Goal: Information Seeking & Learning: Learn about a topic

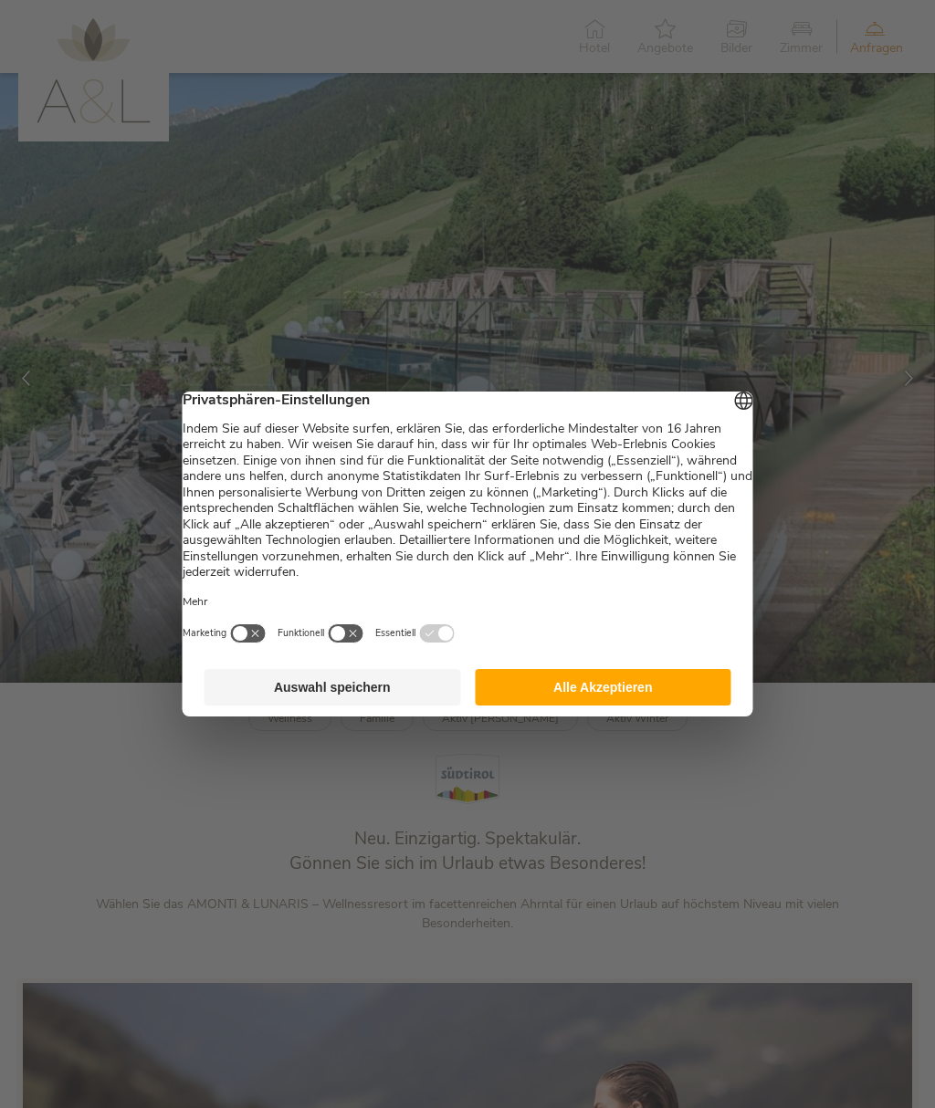
click at [382, 706] on button "Auswahl speichern" at bounding box center [332, 687] width 256 height 37
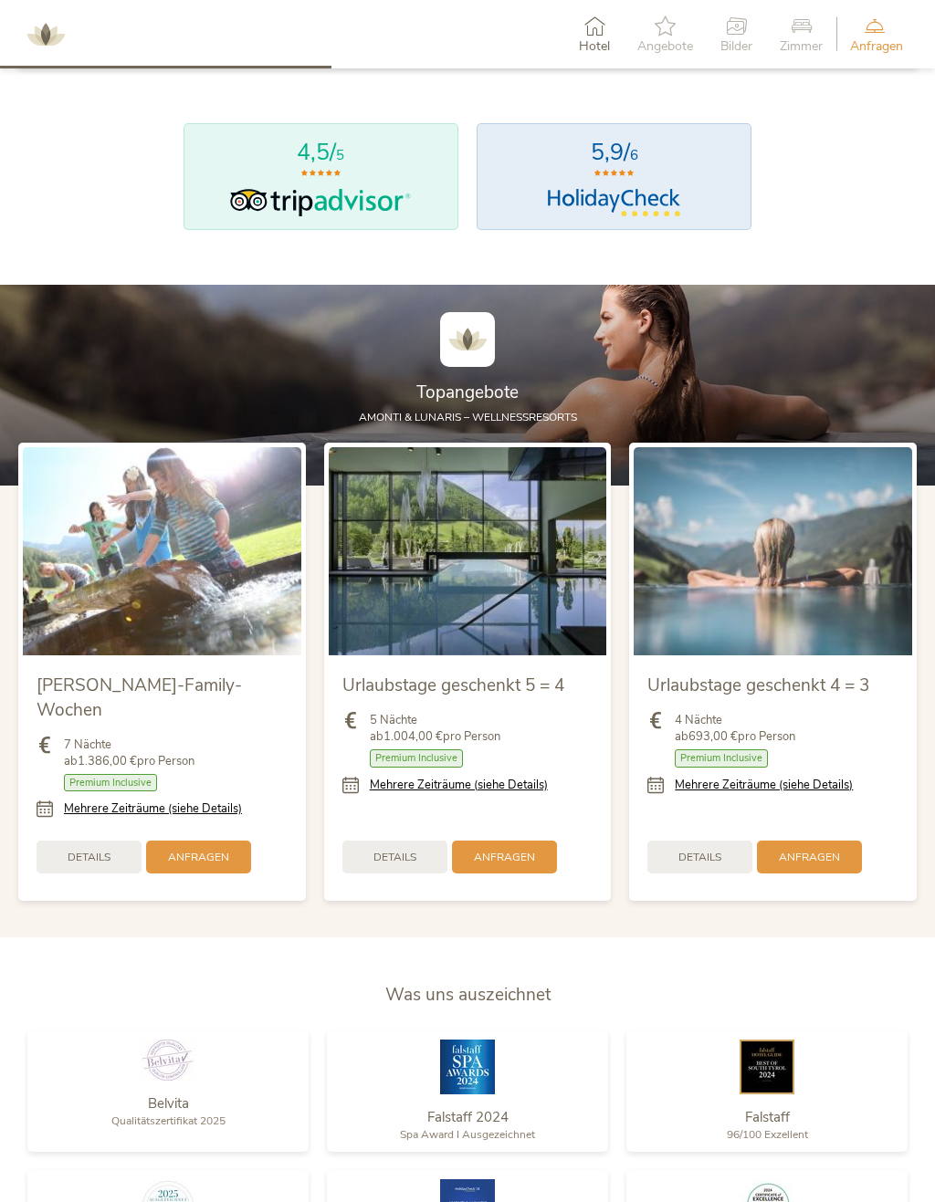
scroll to position [1659, 0]
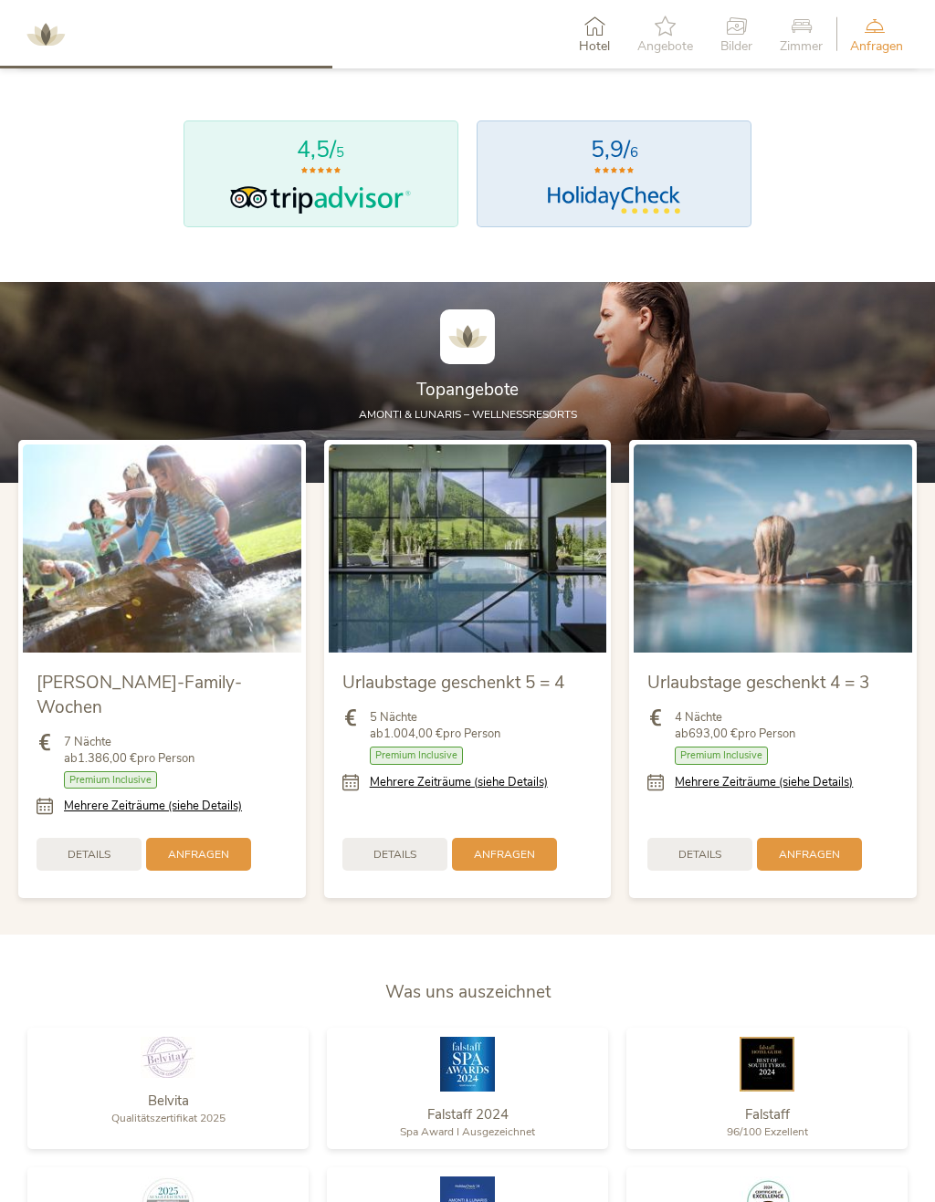
click at [751, 914] on section "Topangebote AMONTI & LUNARIS – Wellnessresorts [PERSON_NAME]-Family-Wochen 7 Nä…" at bounding box center [467, 608] width 935 height 653
click at [465, 790] on link "Mehrere Zeiträume (siehe Details)" at bounding box center [459, 782] width 178 height 16
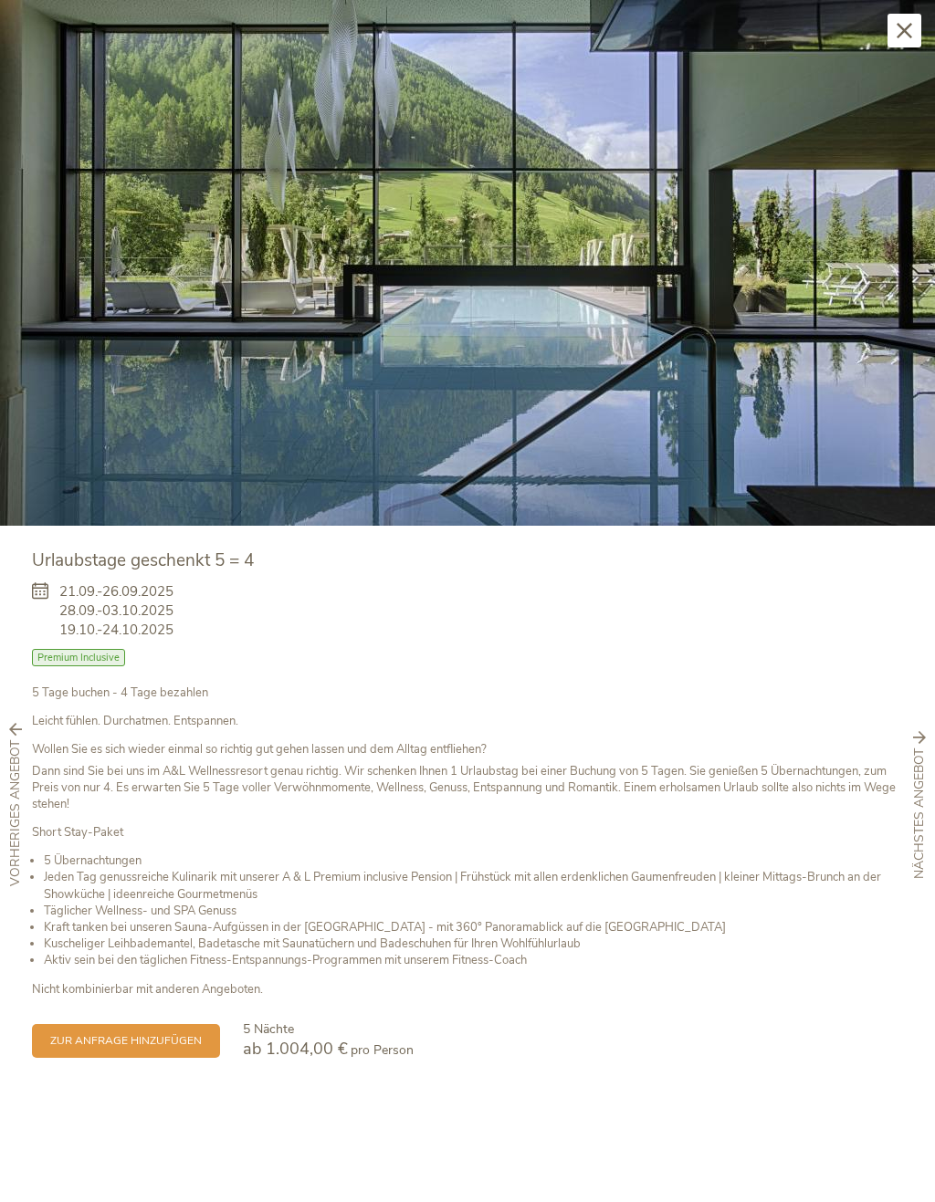
click at [891, 37] on div "Schließen" at bounding box center [904, 31] width 34 height 34
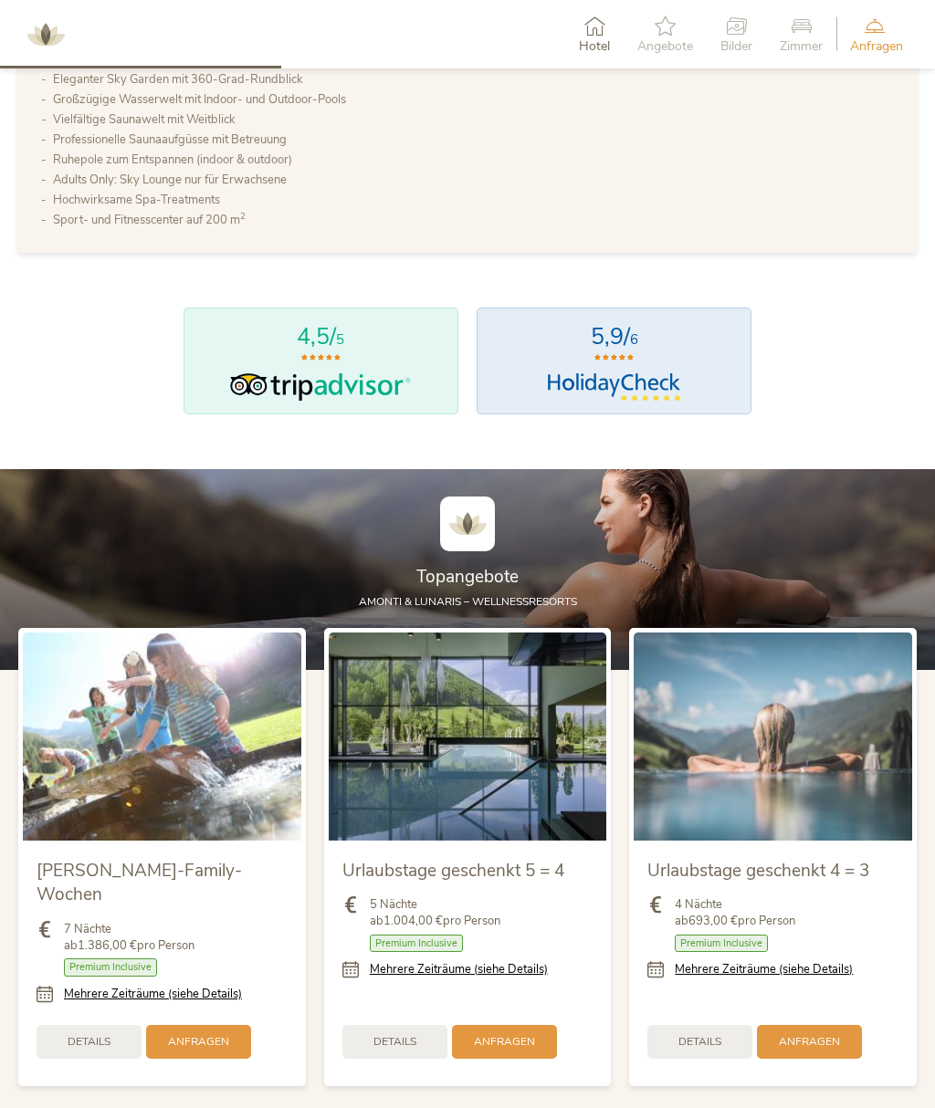
scroll to position [1419, 0]
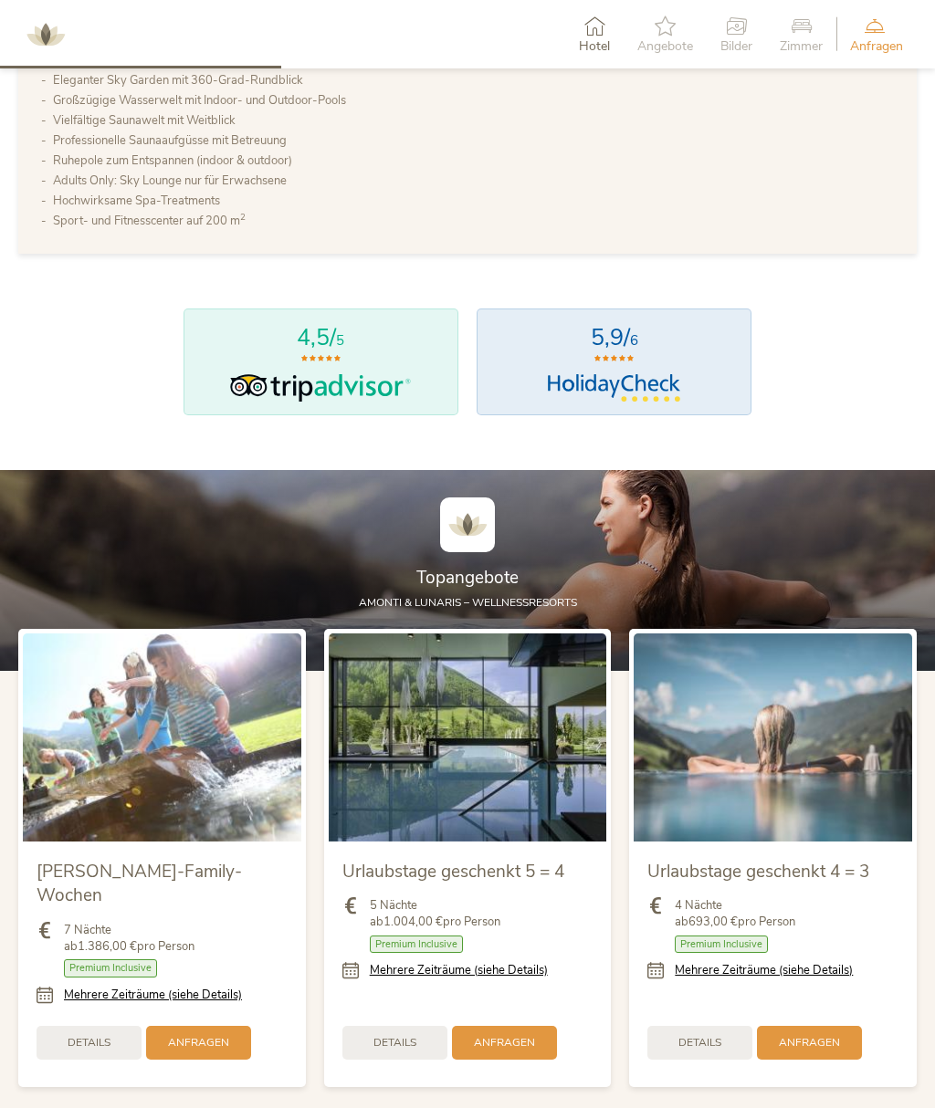
click at [787, 978] on link "Mehrere Zeiträume (siehe Details)" at bounding box center [763, 970] width 178 height 16
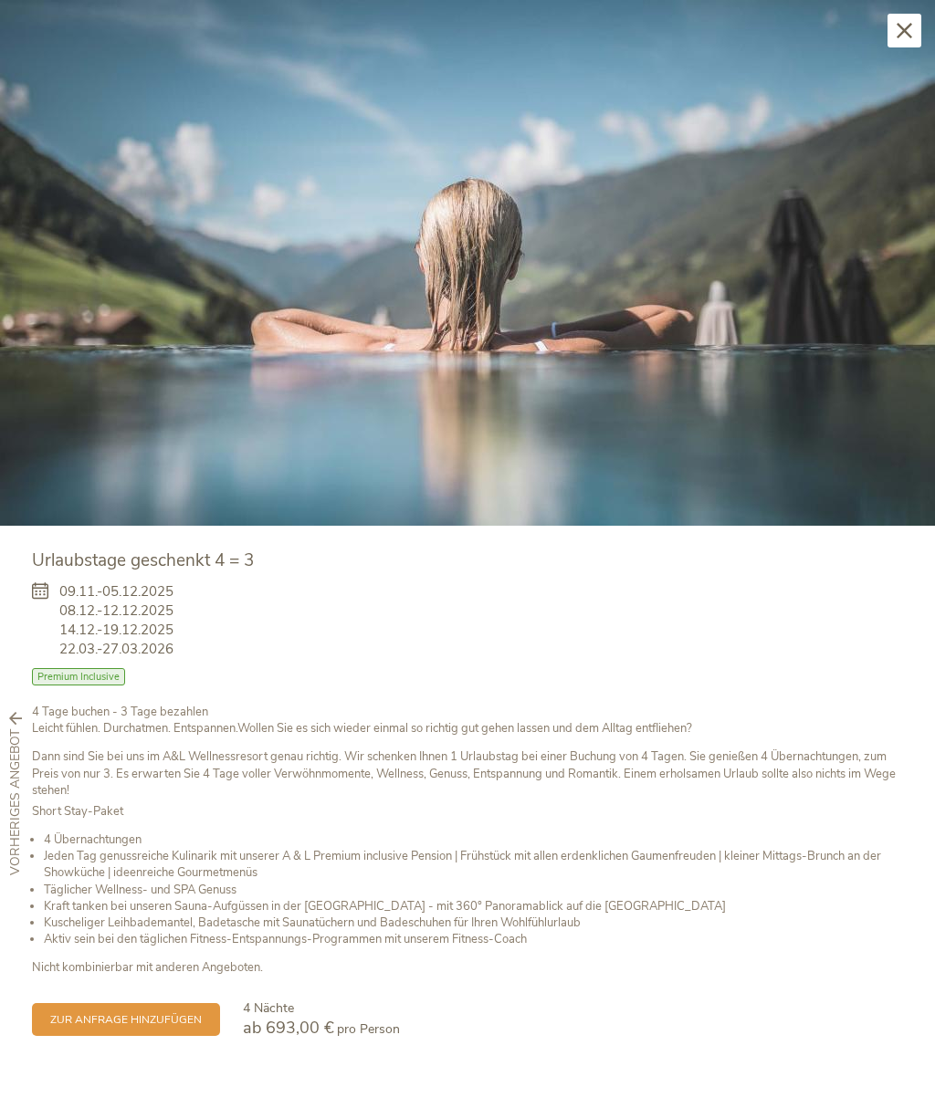
click at [904, 29] on icon at bounding box center [904, 31] width 16 height 16
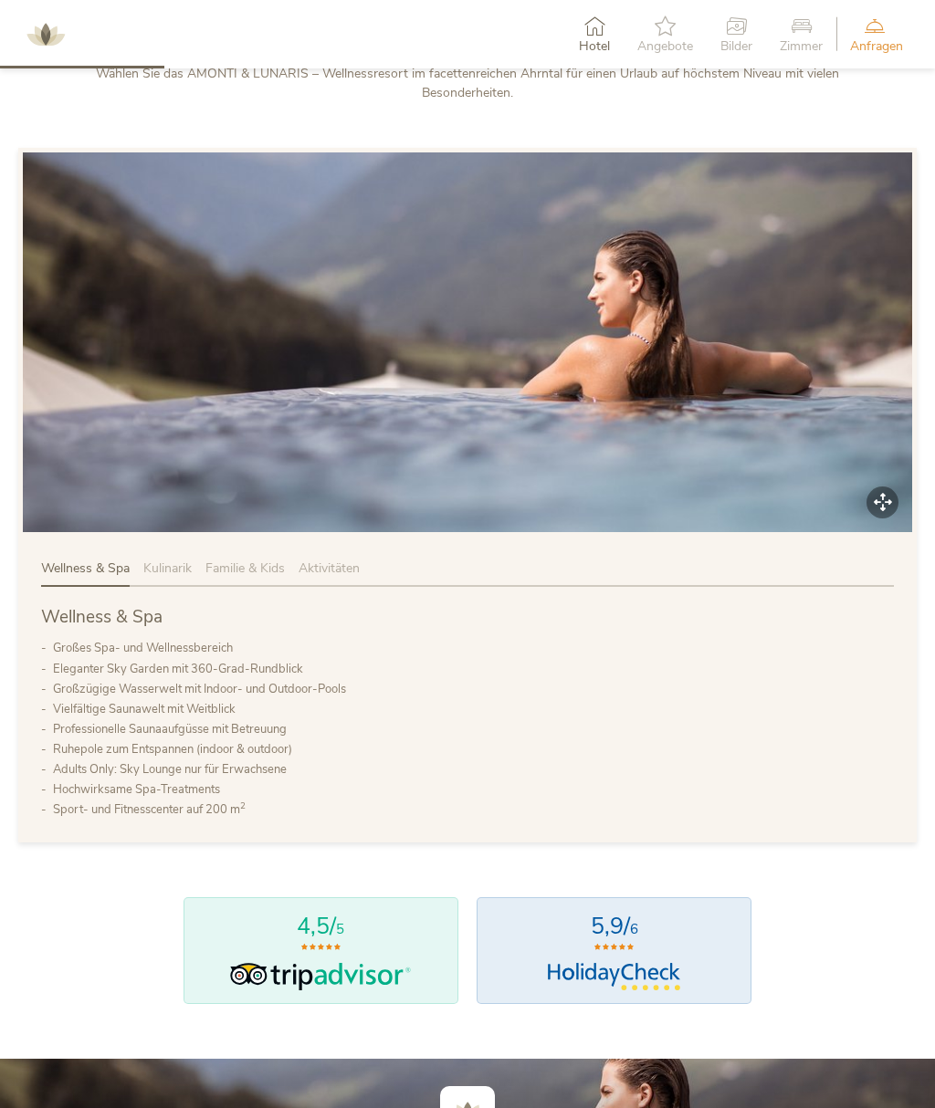
scroll to position [832, 0]
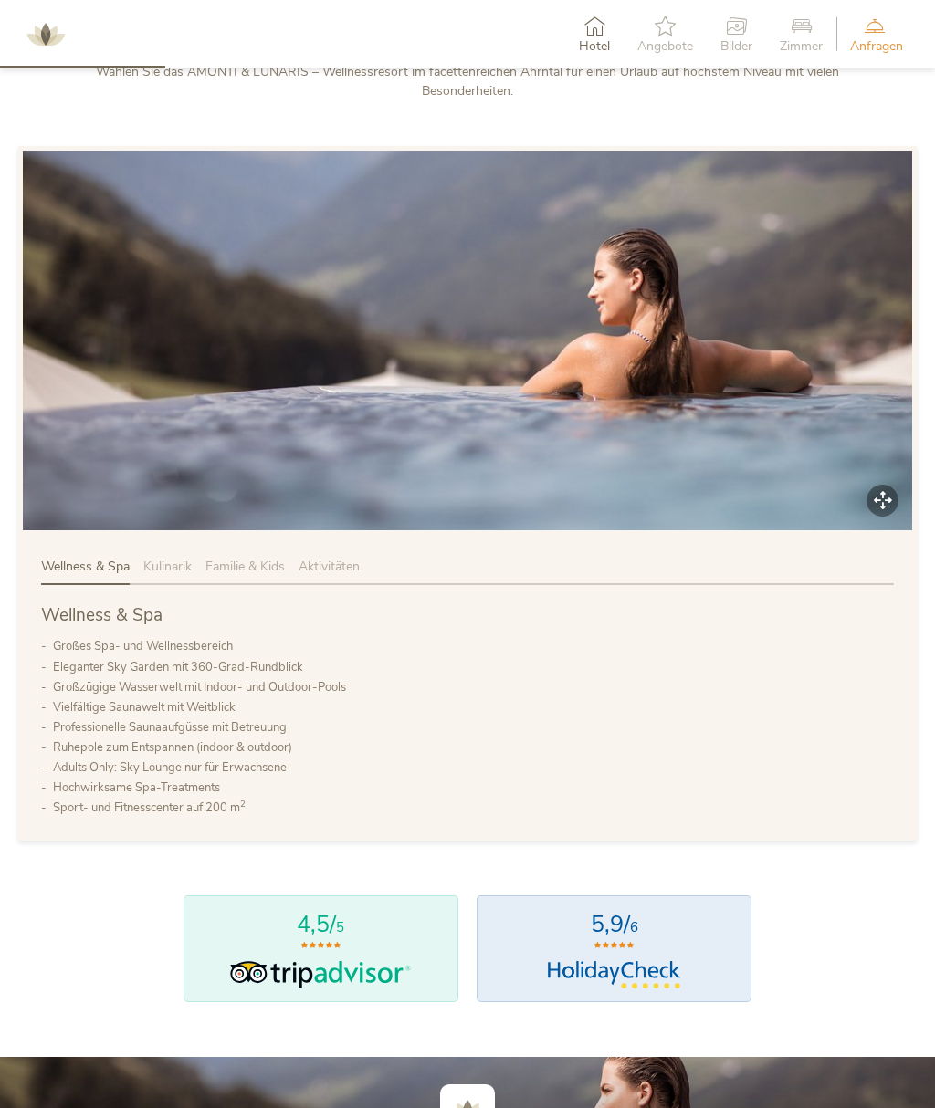
click at [173, 575] on span "Kulinarik" at bounding box center [167, 566] width 48 height 17
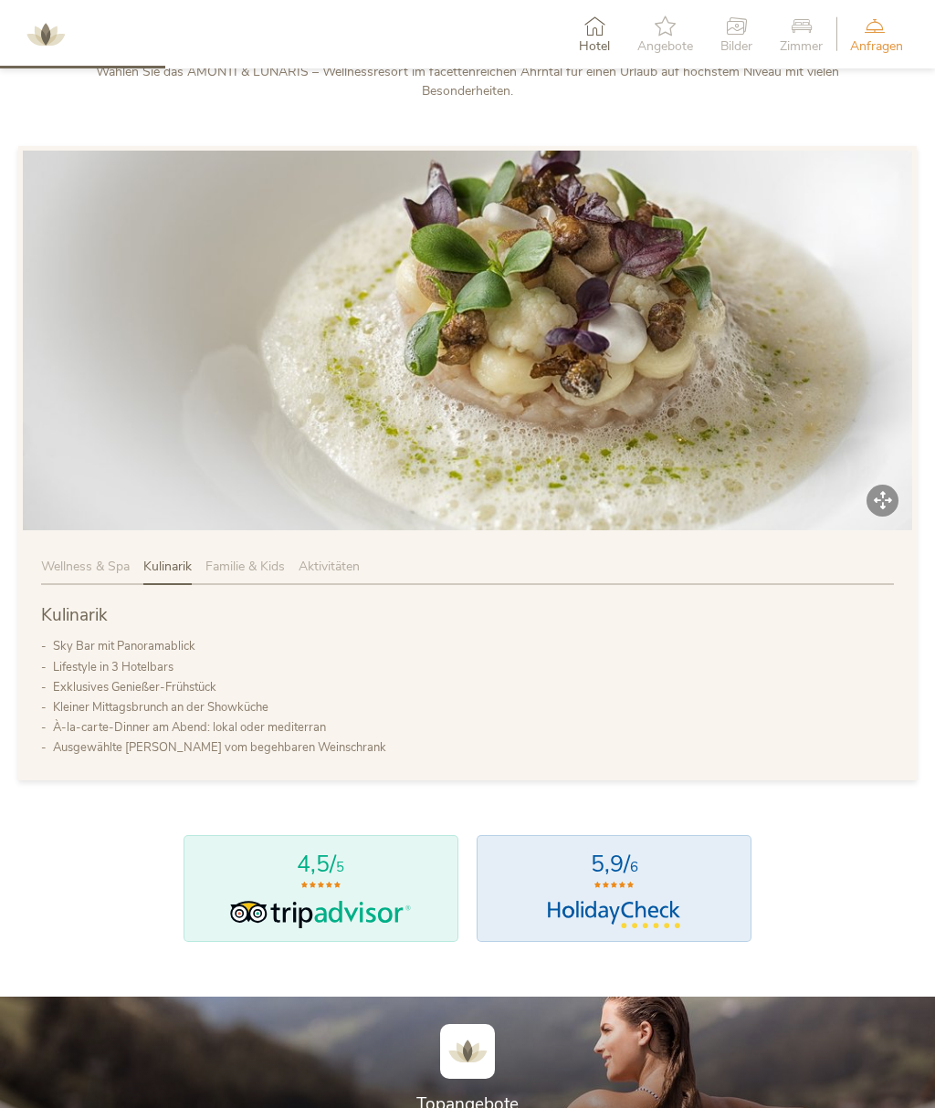
click at [343, 575] on span "Aktivitäten" at bounding box center [328, 566] width 61 height 17
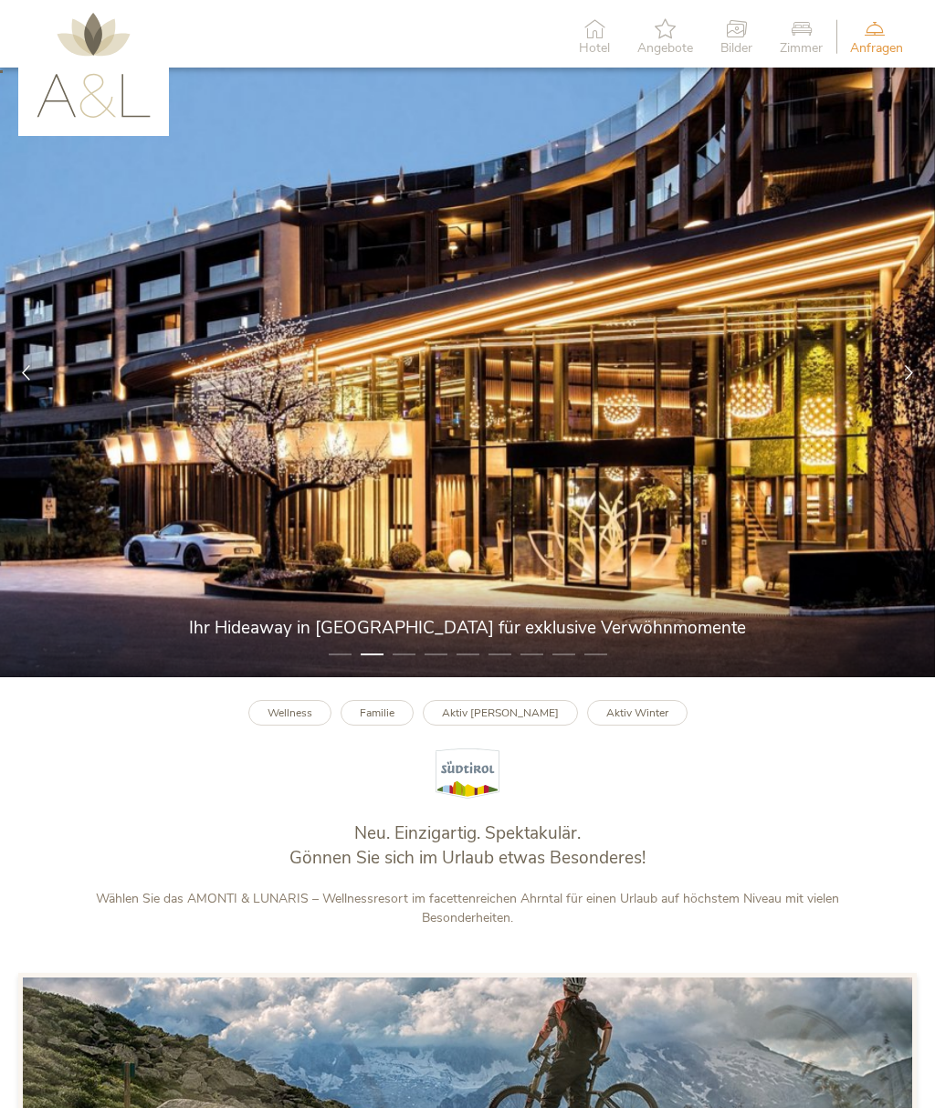
scroll to position [0, 0]
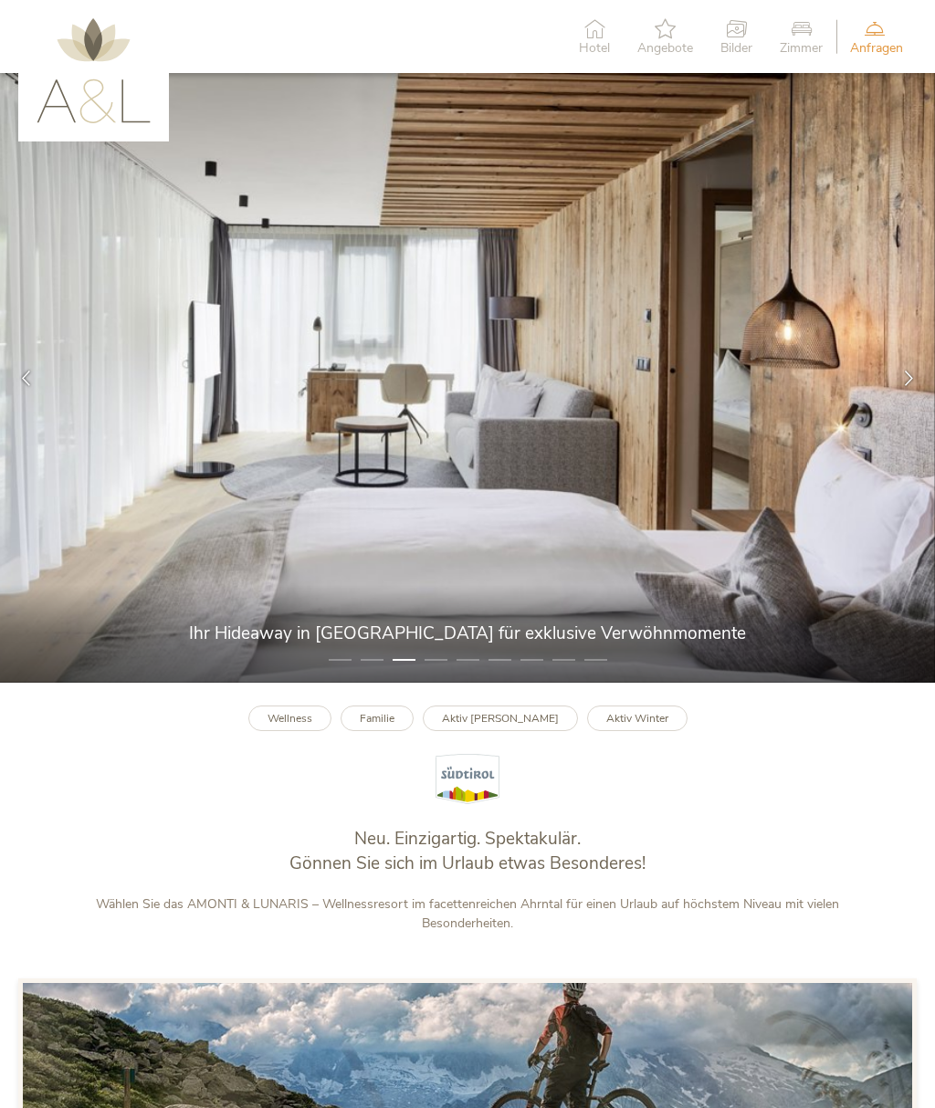
click at [798, 43] on span "Zimmer" at bounding box center [800, 48] width 43 height 13
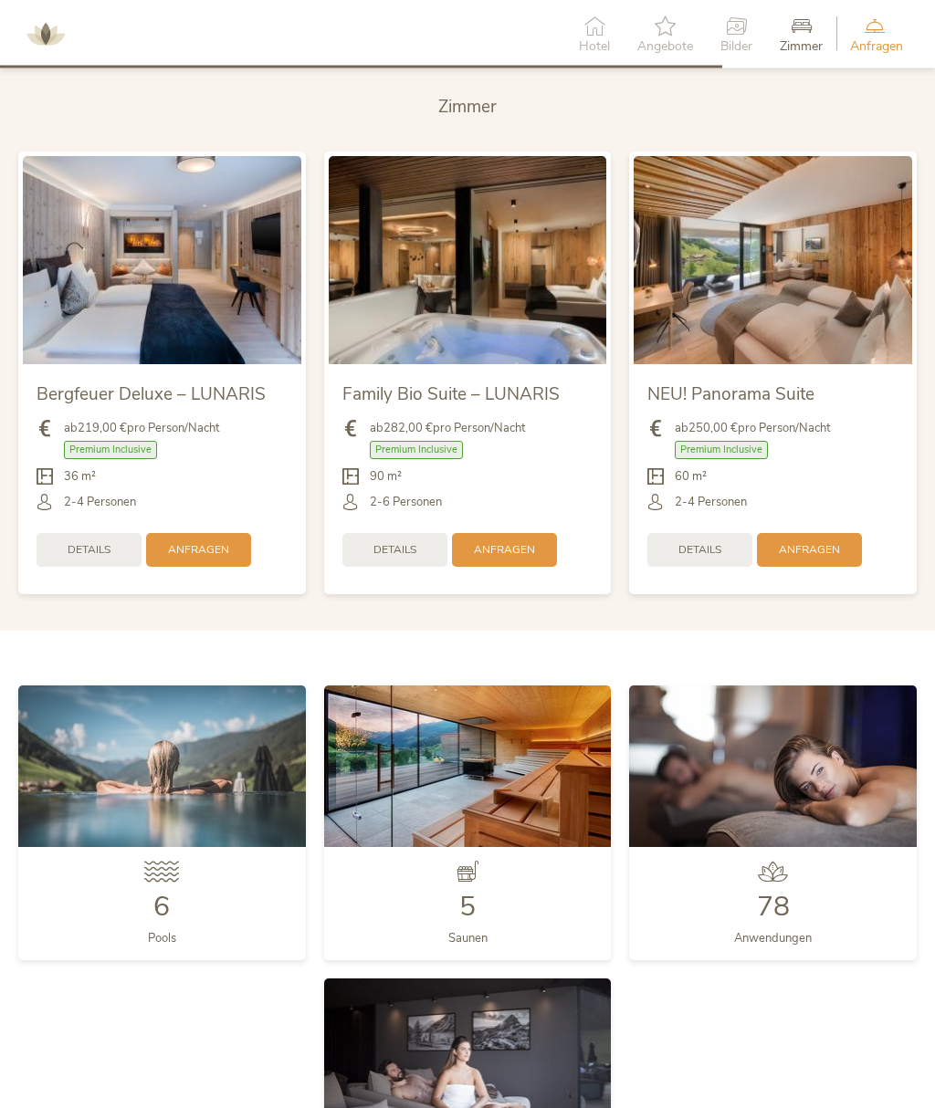
scroll to position [3650, 0]
click at [779, 382] on span "NEU! Panorama Suite" at bounding box center [730, 394] width 167 height 24
click at [719, 542] on span "Details" at bounding box center [699, 550] width 43 height 16
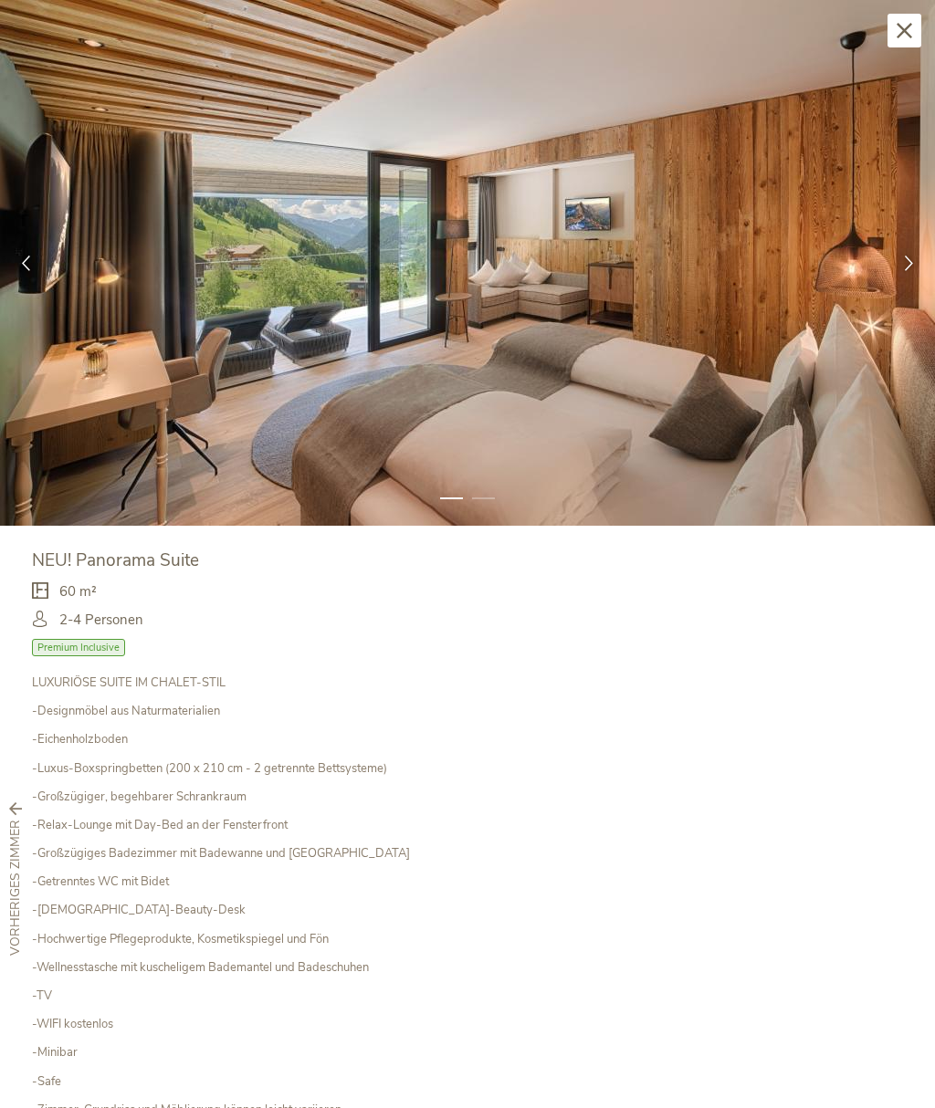
click at [911, 266] on icon at bounding box center [909, 264] width 16 height 16
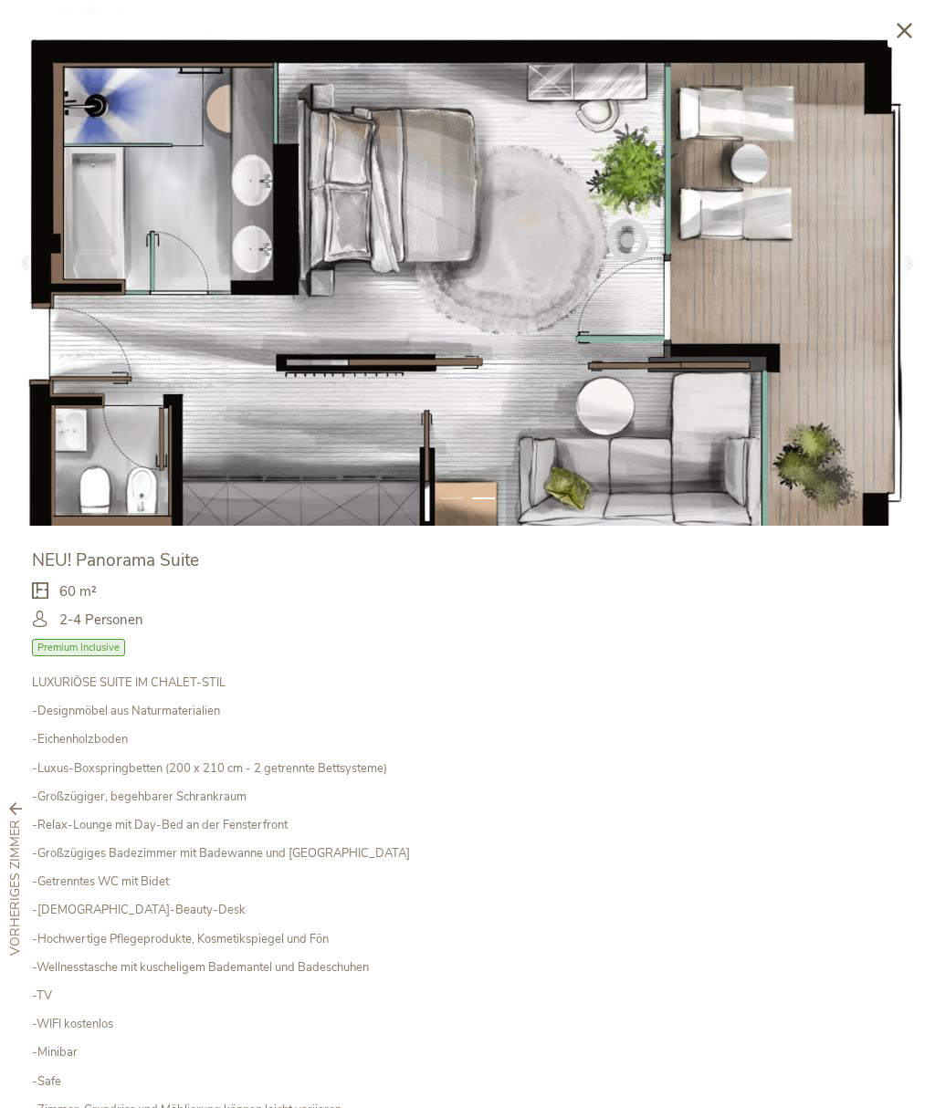
click at [904, 274] on div at bounding box center [909, 263] width 52 height 52
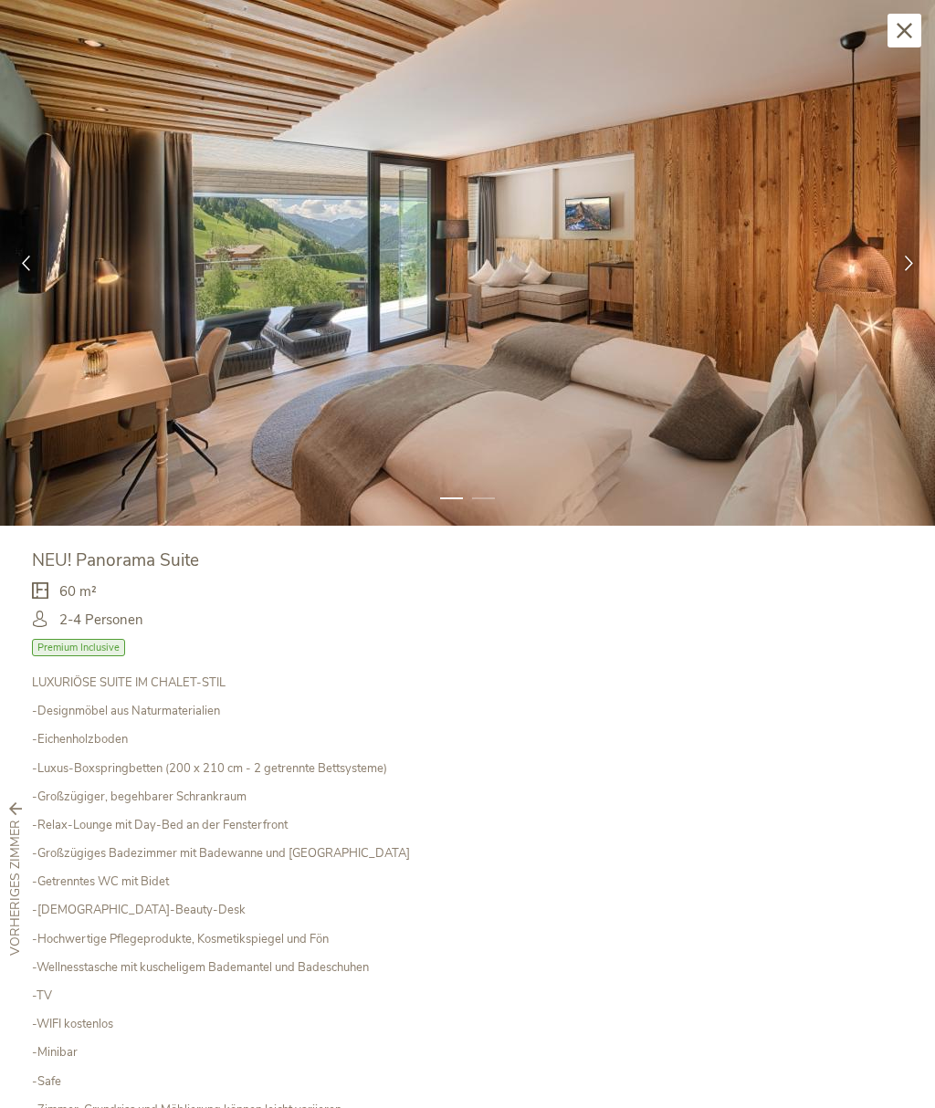
click at [902, 267] on icon at bounding box center [909, 264] width 16 height 16
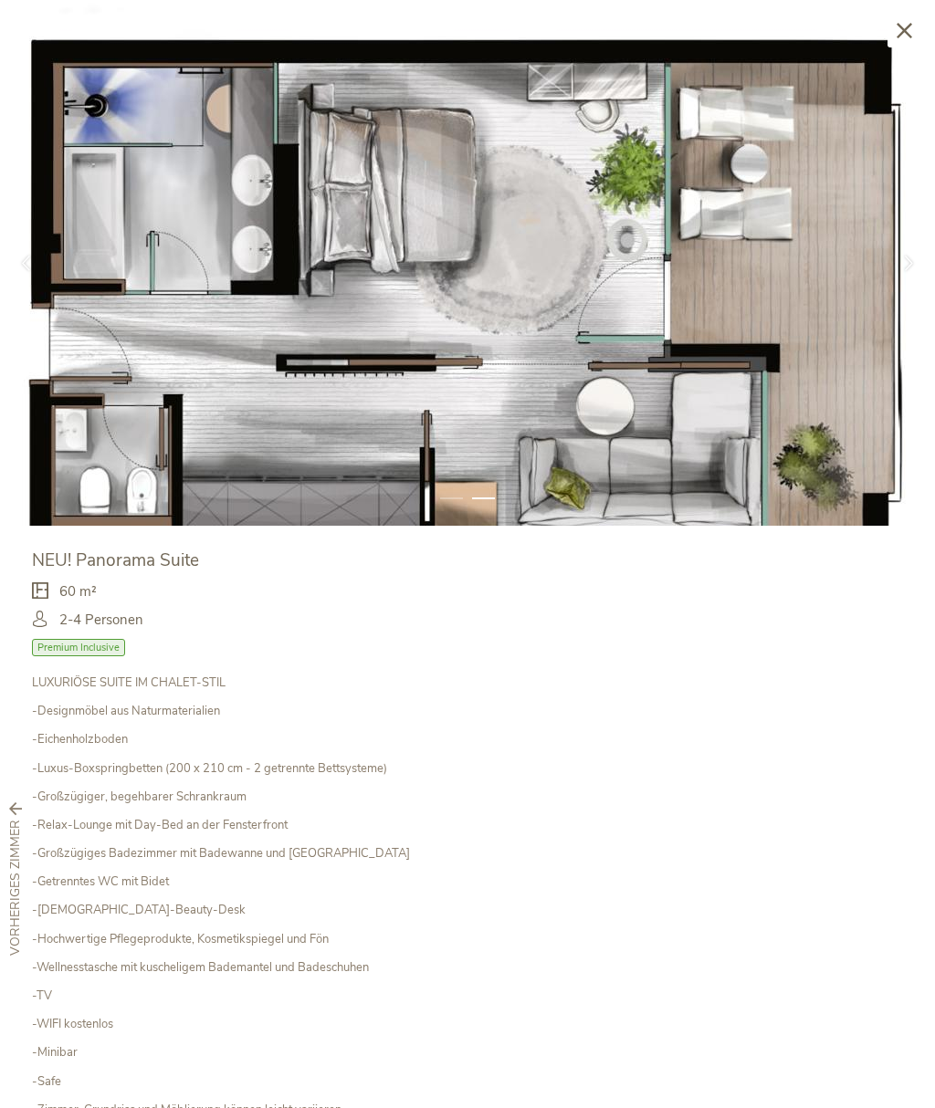
click at [904, 274] on div at bounding box center [909, 263] width 52 height 52
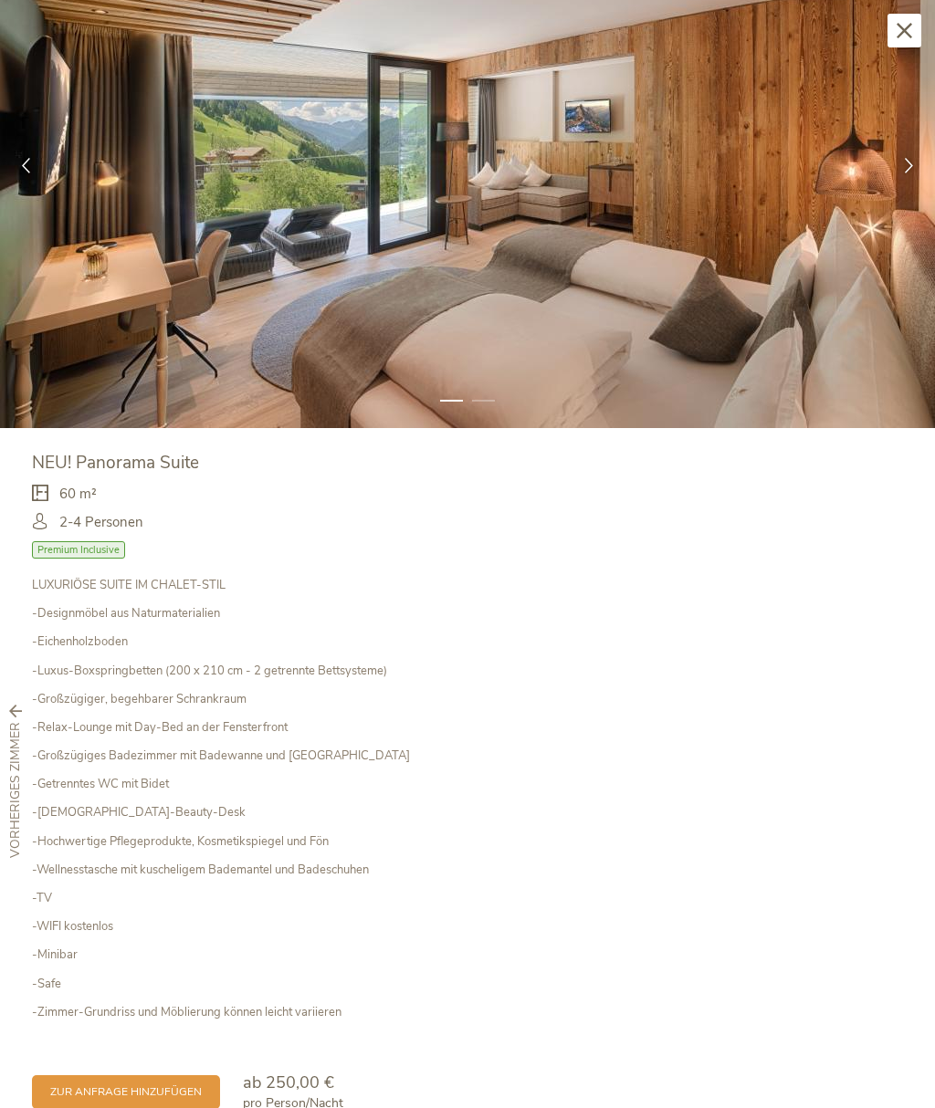
scroll to position [98, 0]
click at [914, 161] on icon at bounding box center [909, 166] width 16 height 16
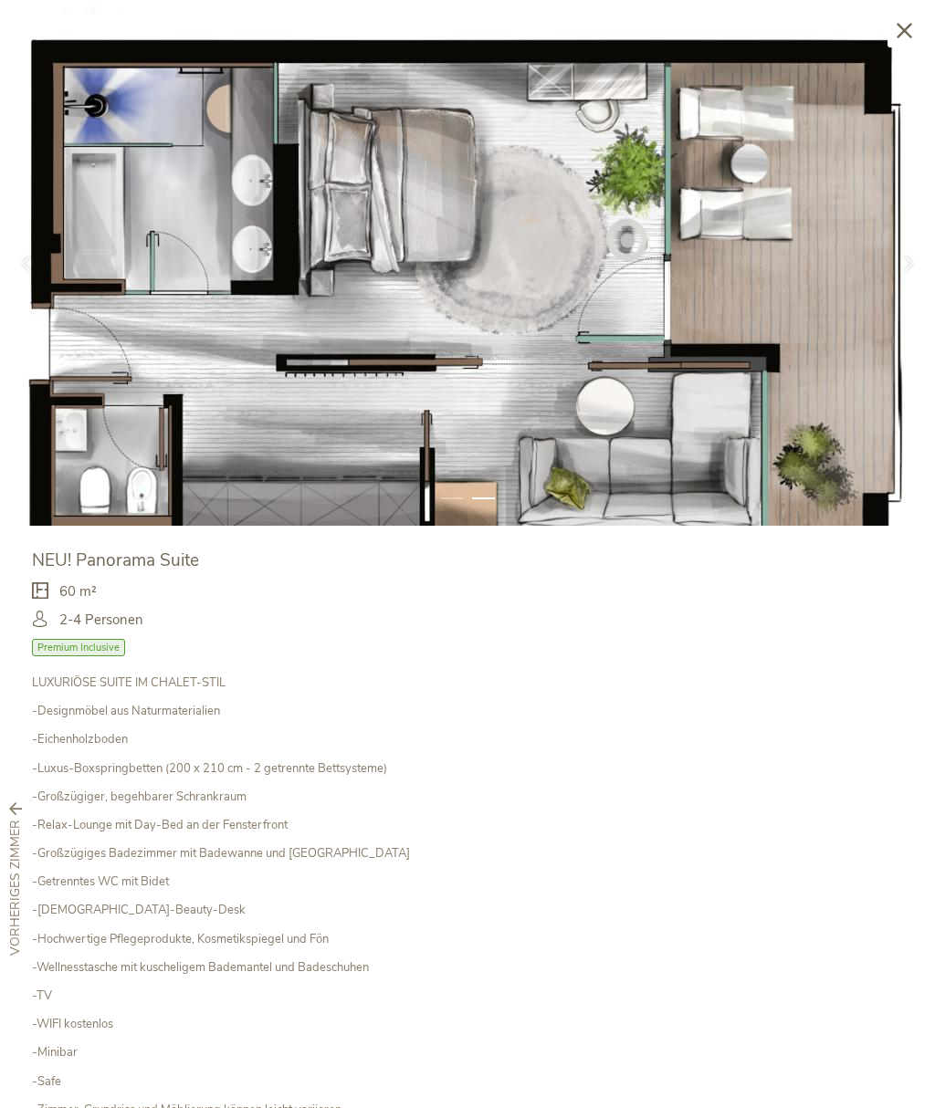
scroll to position [0, 0]
click at [904, 30] on icon at bounding box center [904, 31] width 16 height 16
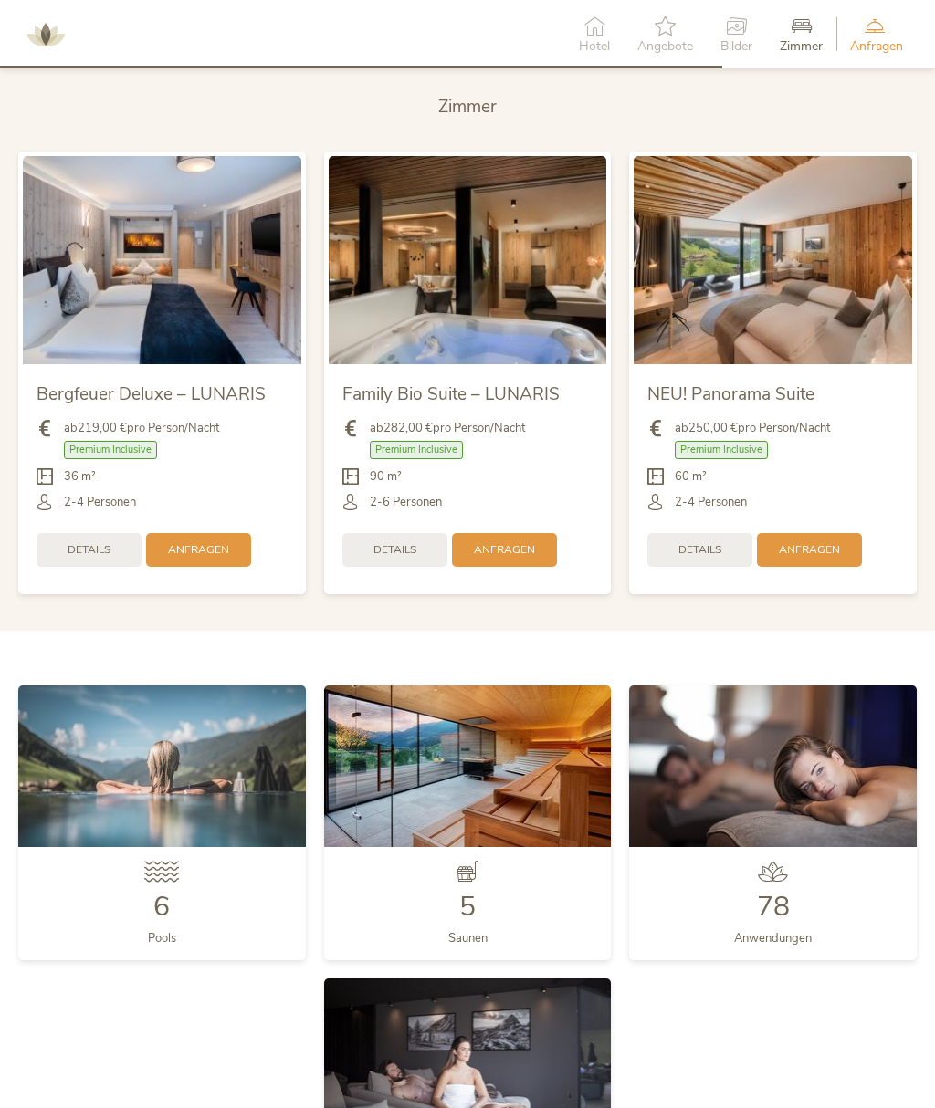
click at [730, 40] on span "Bilder" at bounding box center [736, 46] width 32 height 13
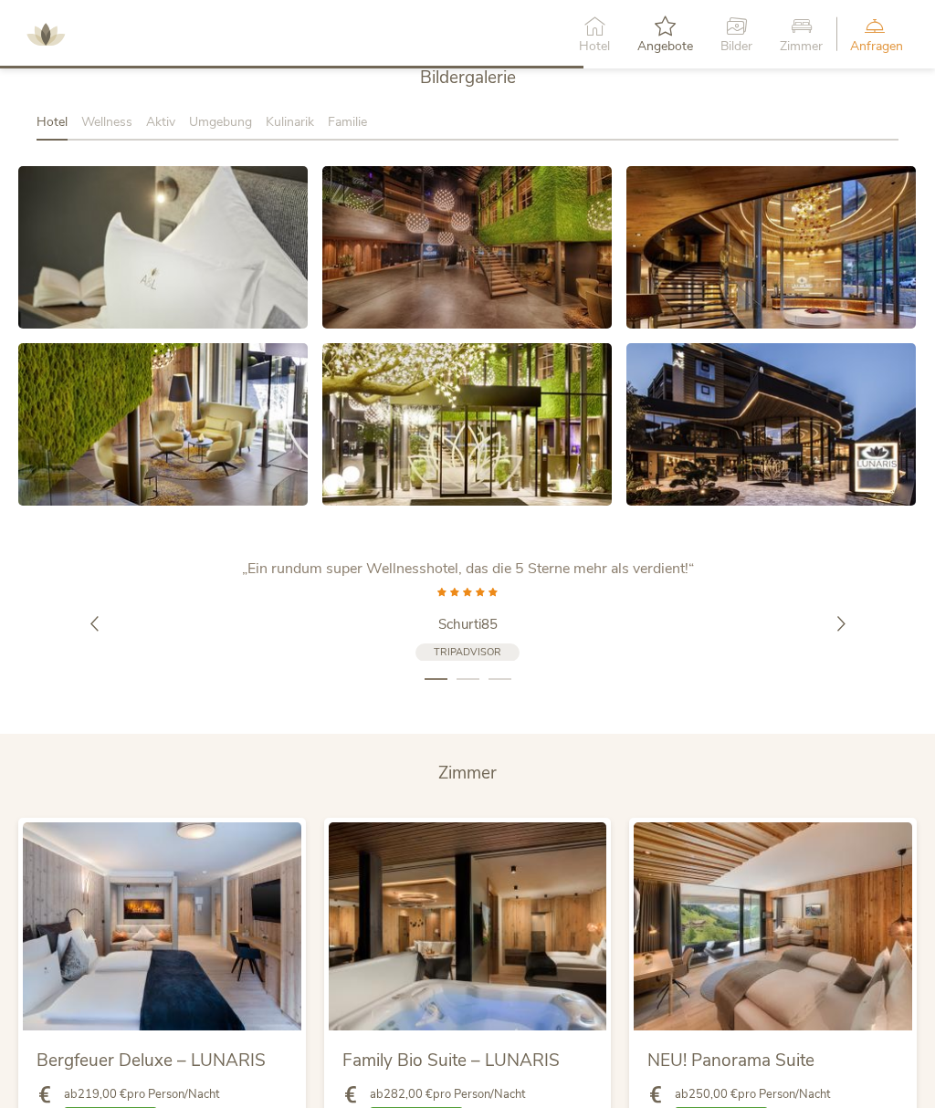
scroll to position [2937, 0]
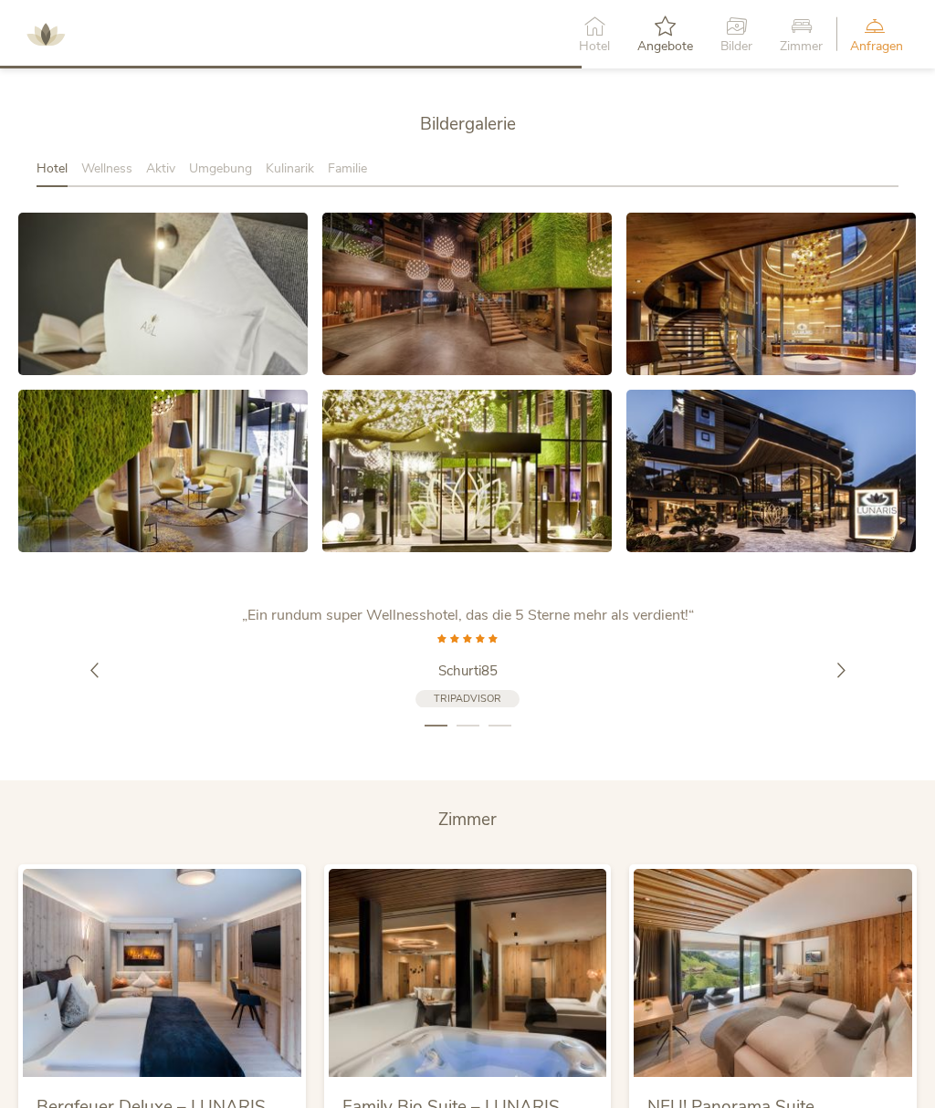
click at [586, 35] on icon at bounding box center [594, 26] width 31 height 20
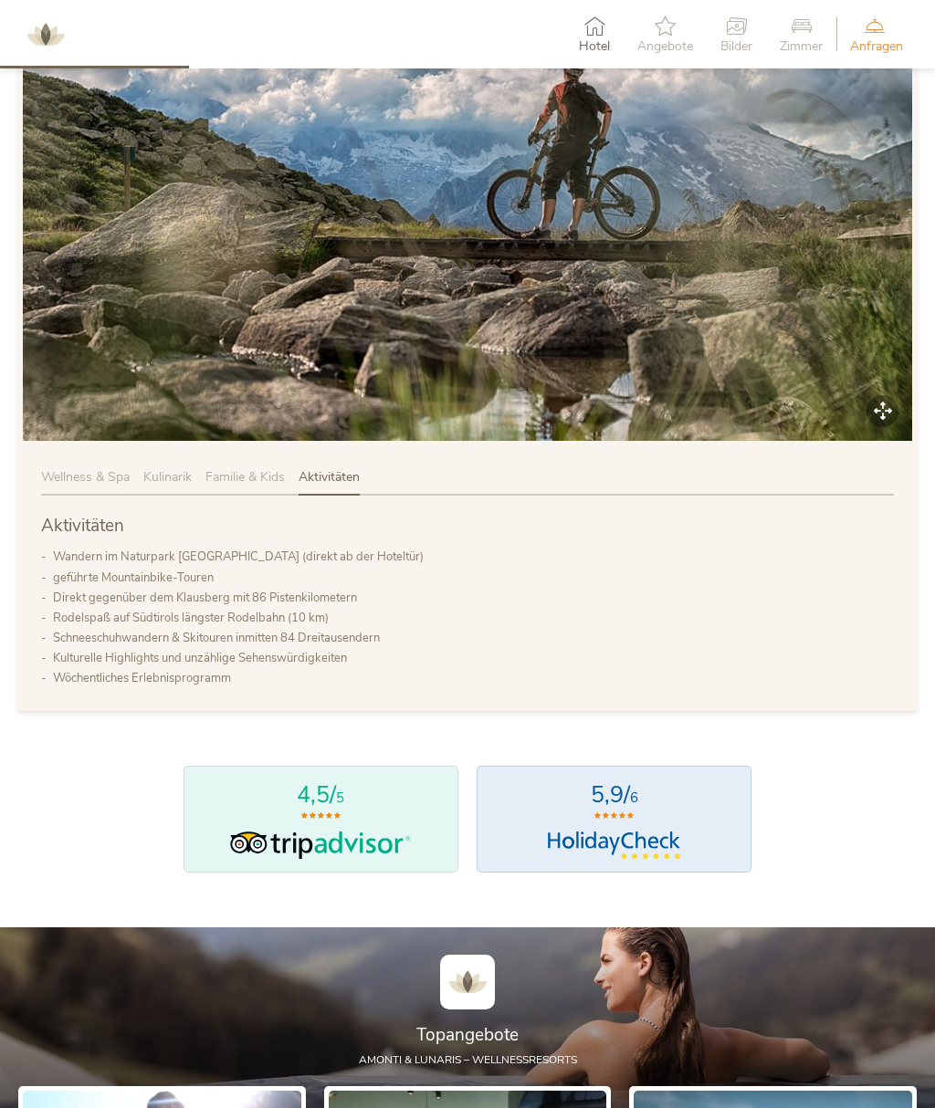
scroll to position [747, 0]
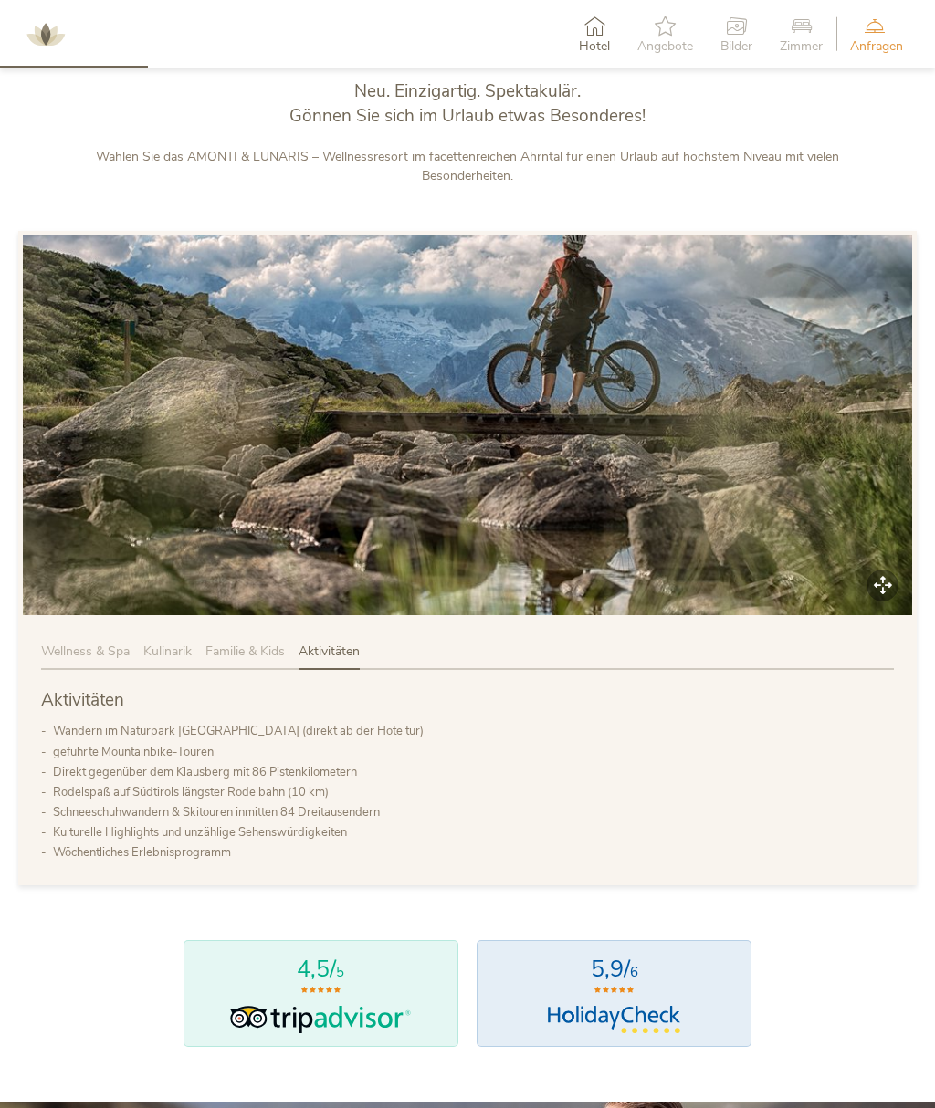
click at [92, 660] on span "Wellness & Spa" at bounding box center [85, 651] width 89 height 17
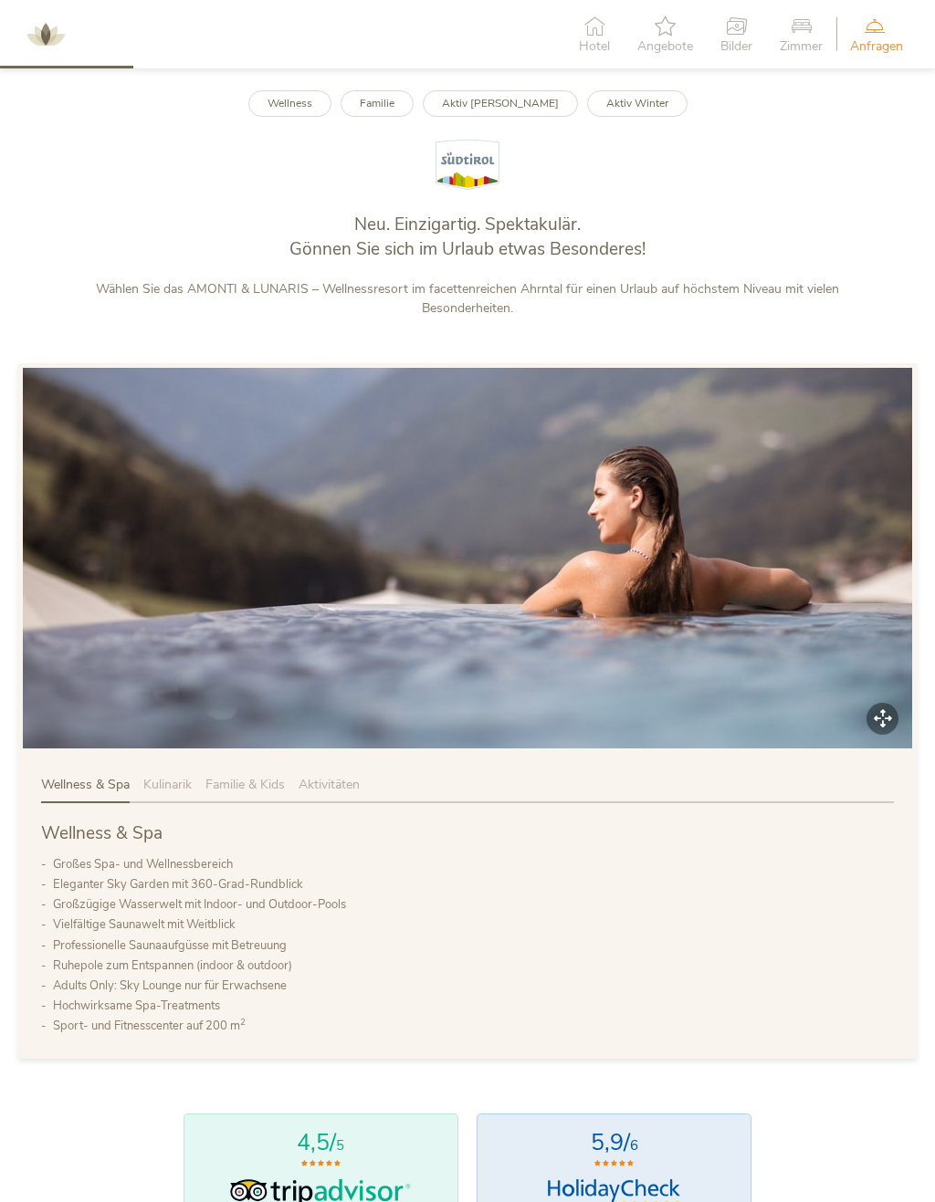
scroll to position [662, 0]
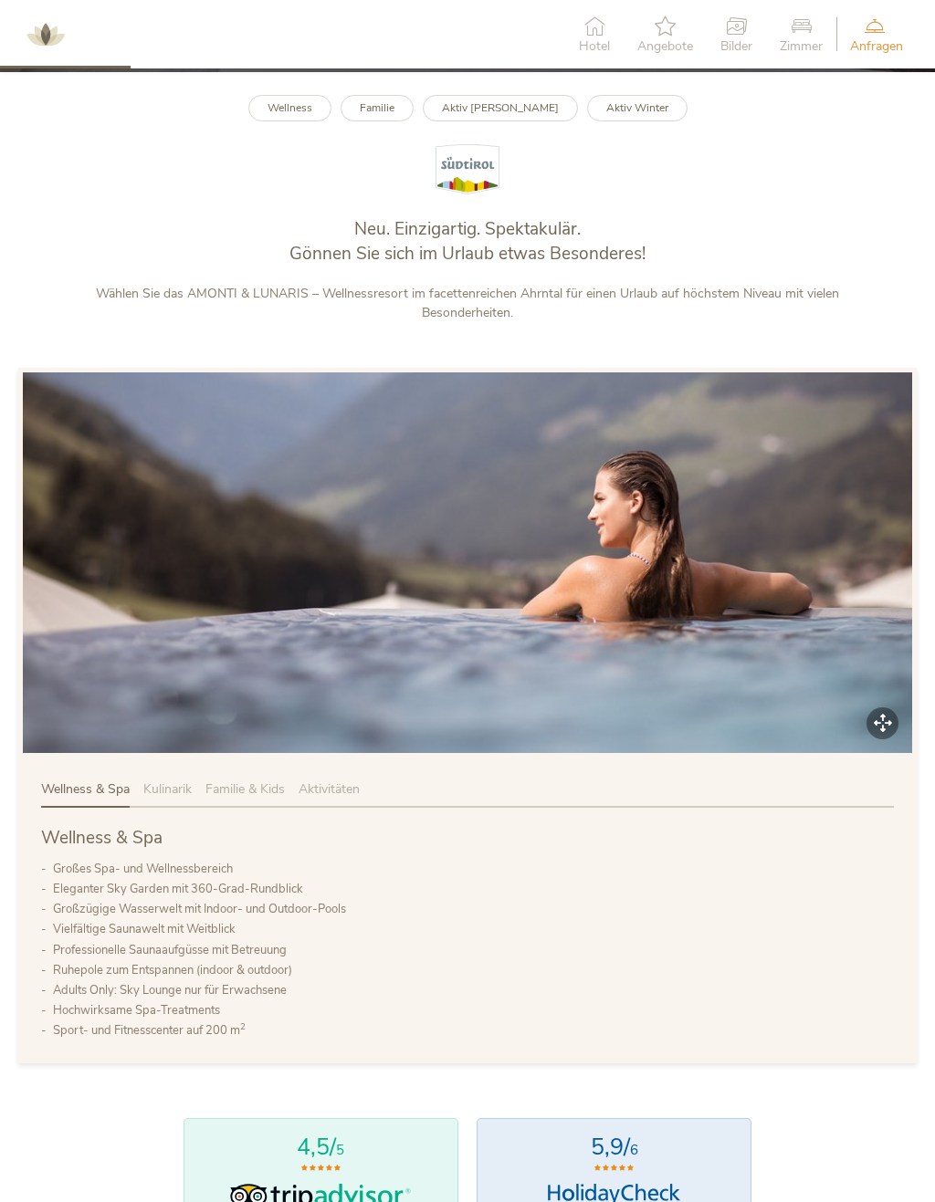
click at [312, 115] on b "Wellness" at bounding box center [289, 107] width 45 height 15
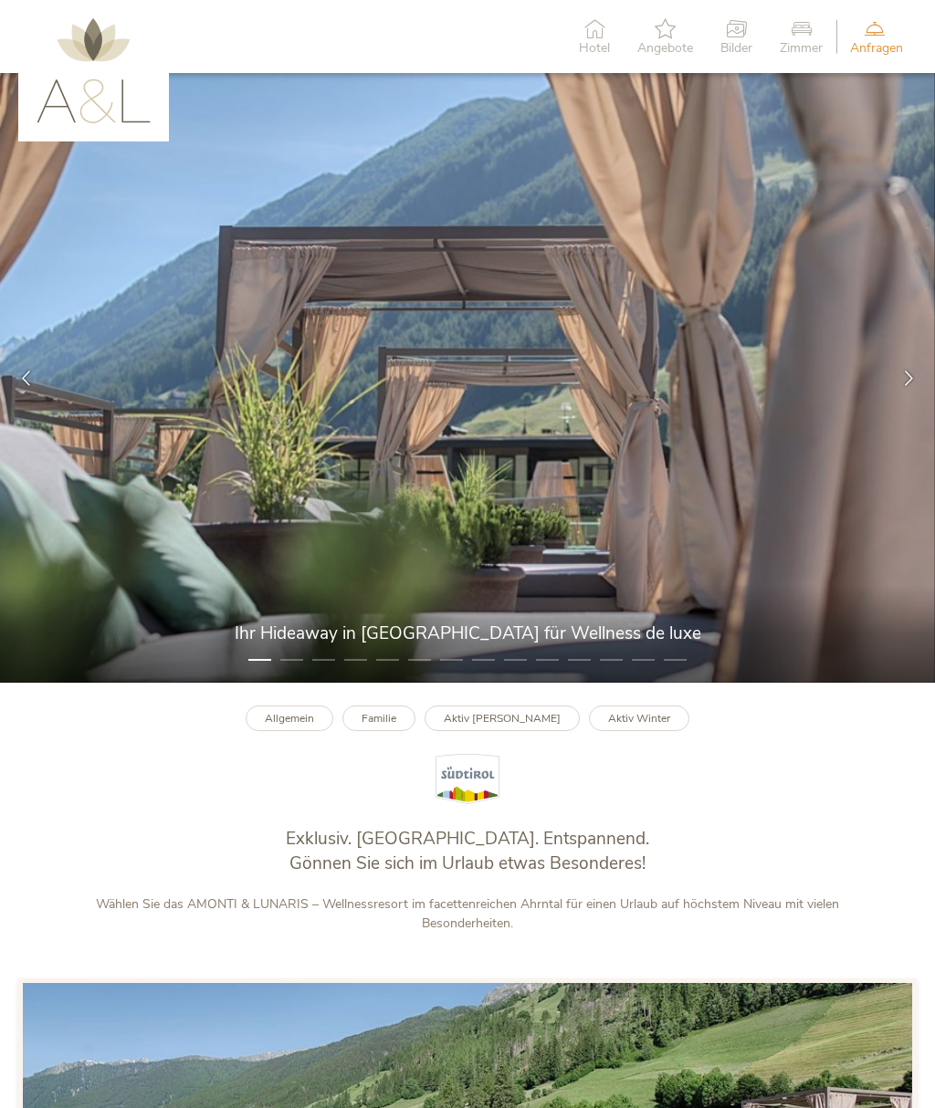
click at [901, 385] on icon at bounding box center [909, 378] width 16 height 16
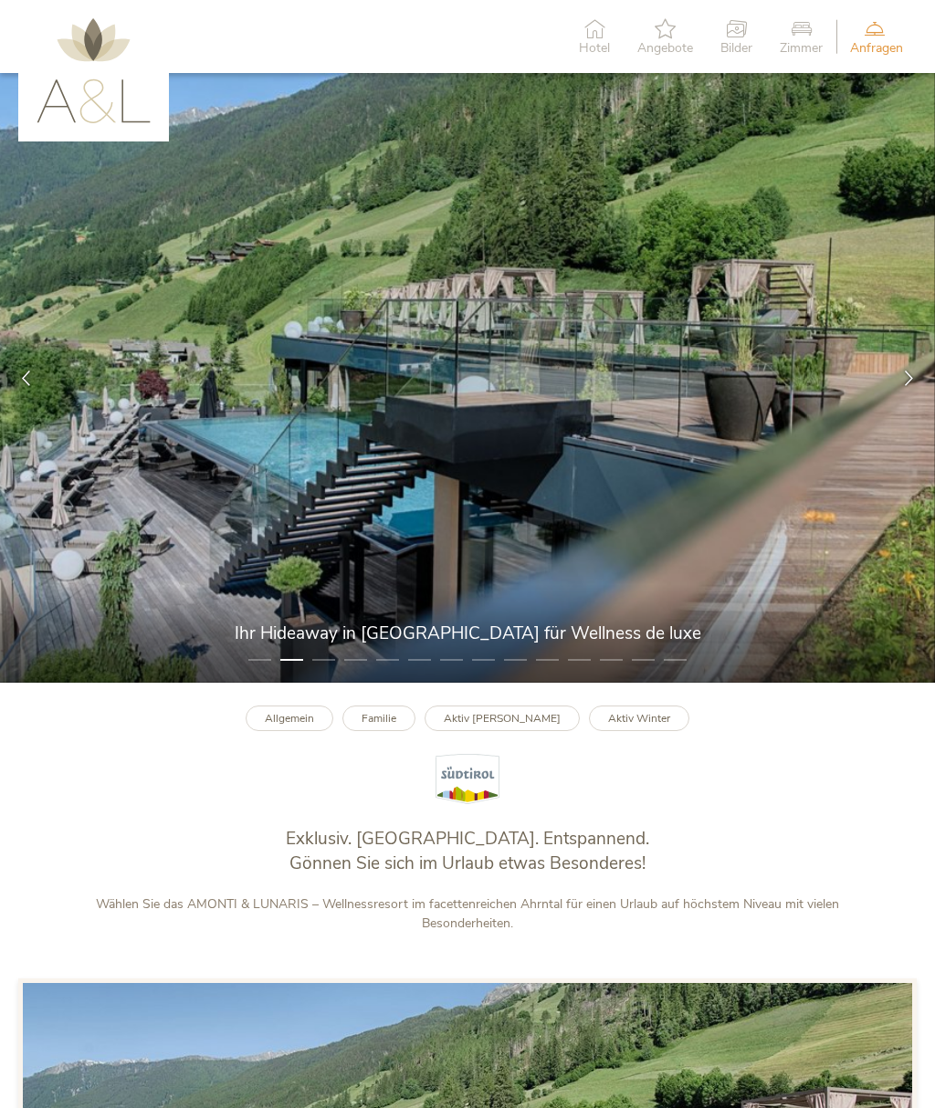
click at [911, 382] on icon at bounding box center [909, 378] width 16 height 16
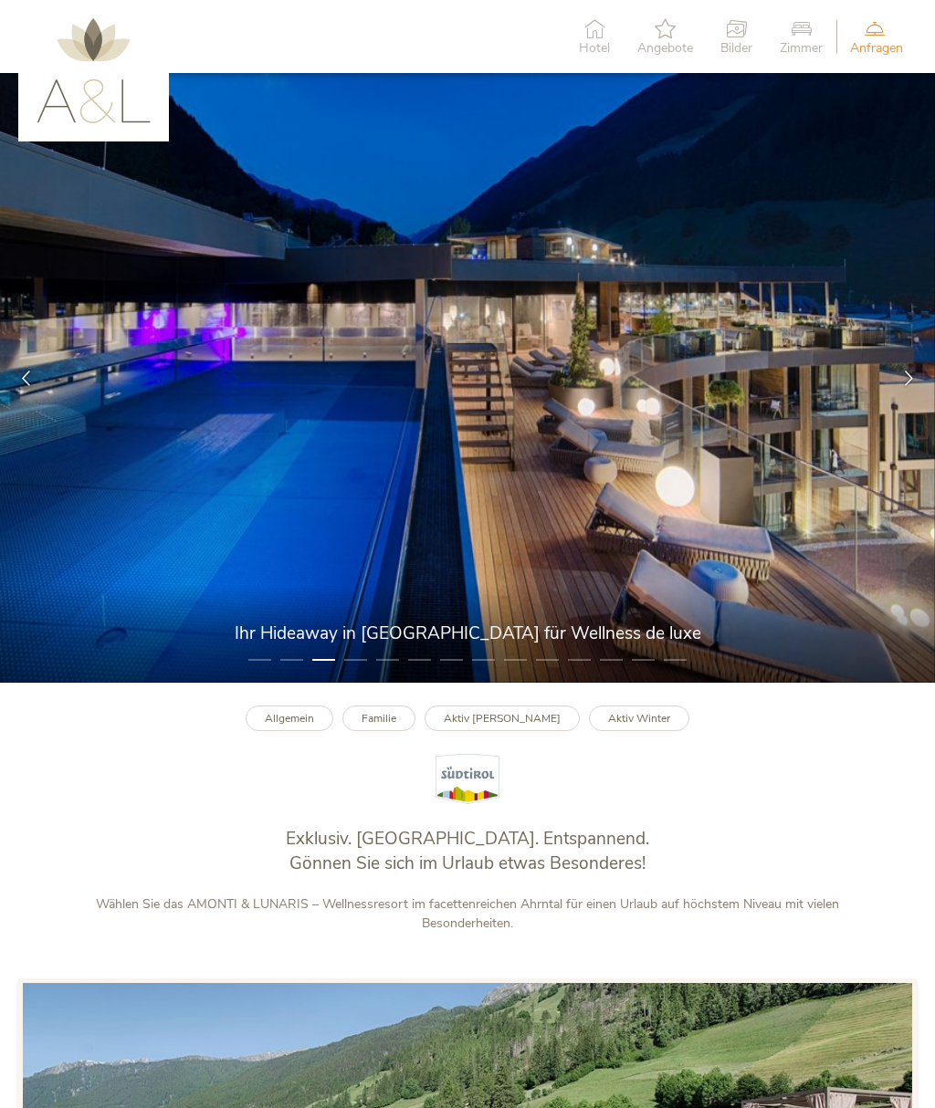
click at [915, 384] on icon at bounding box center [909, 378] width 16 height 16
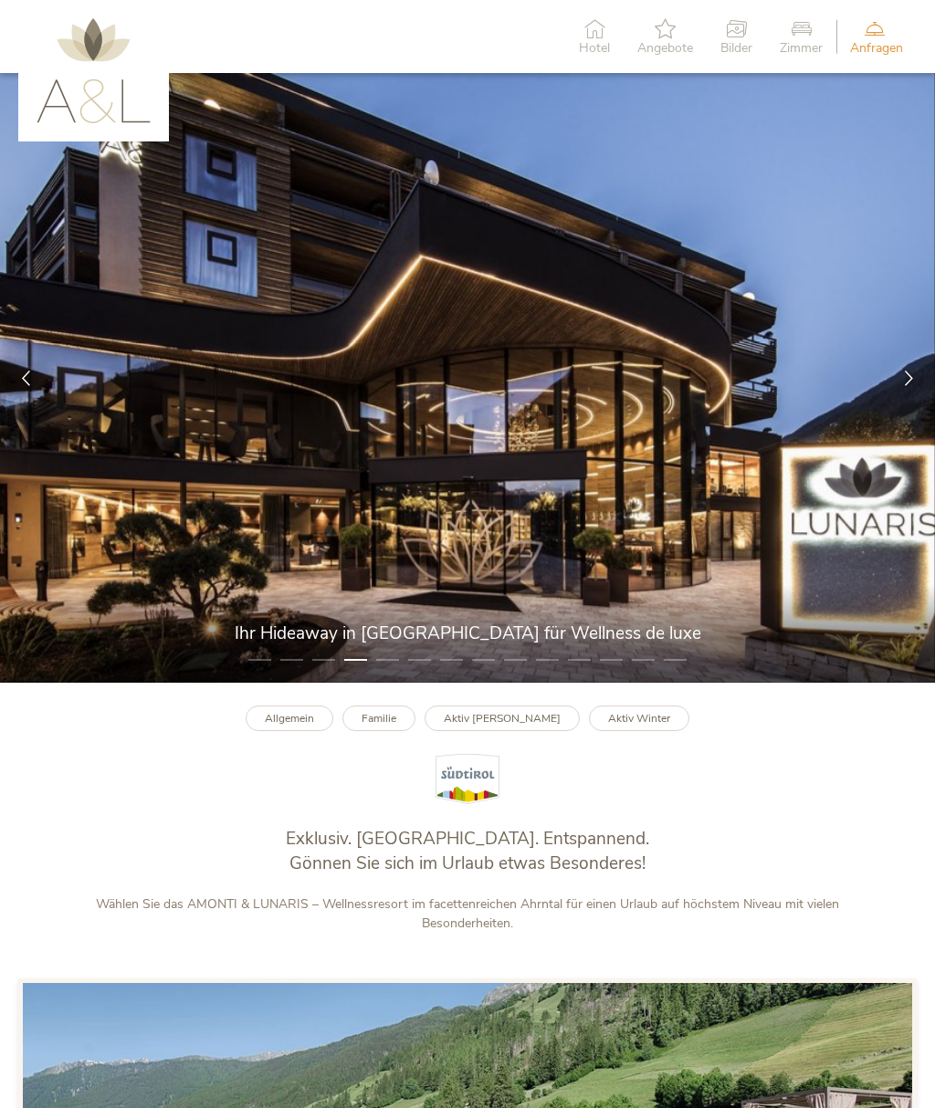
click at [904, 385] on icon at bounding box center [909, 378] width 16 height 16
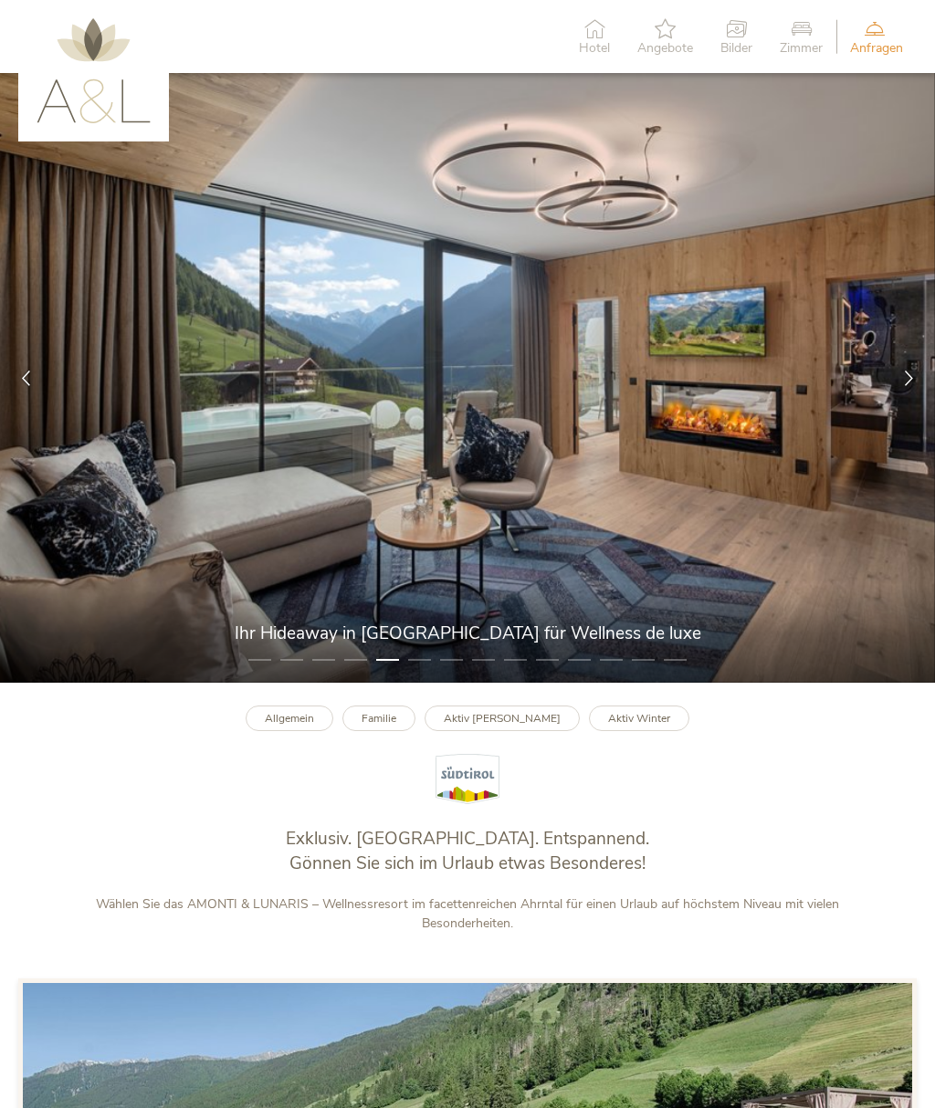
click at [909, 385] on icon at bounding box center [909, 378] width 16 height 16
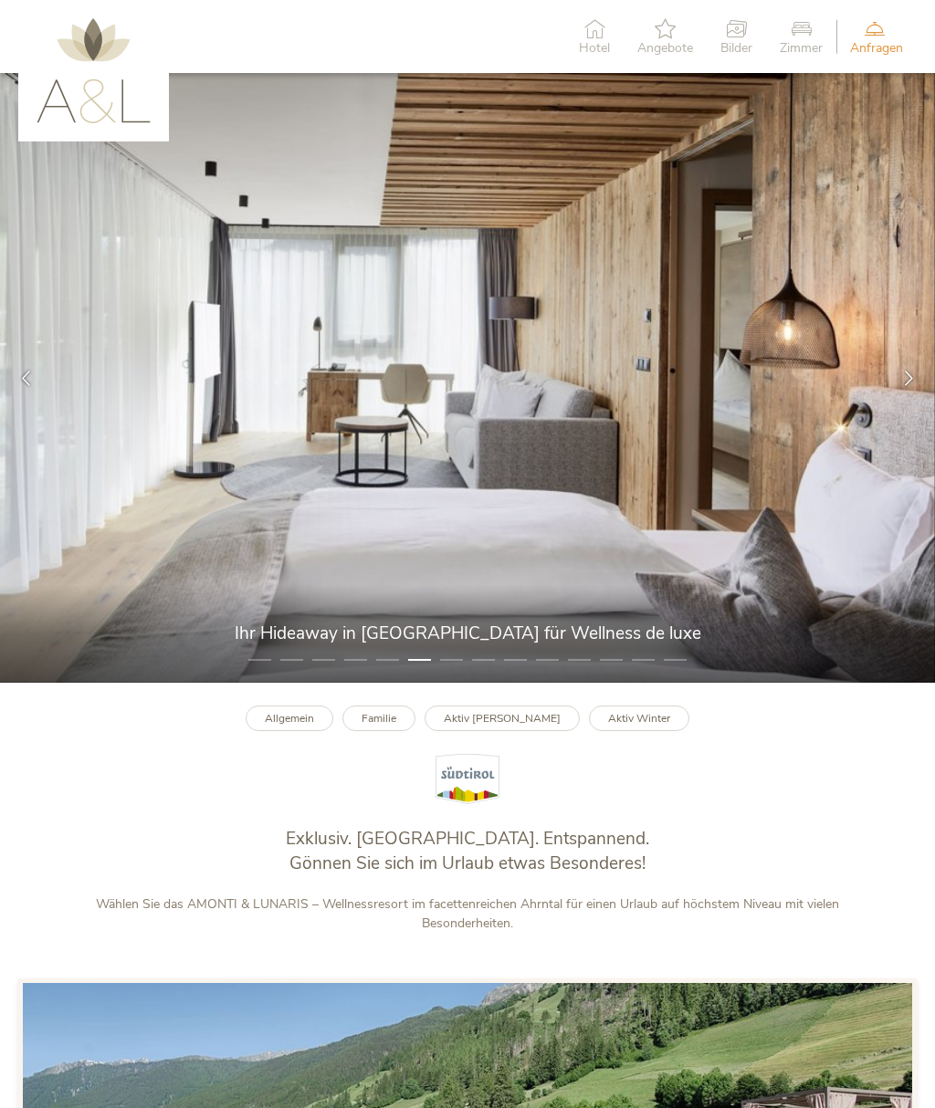
click at [904, 382] on icon at bounding box center [909, 378] width 16 height 16
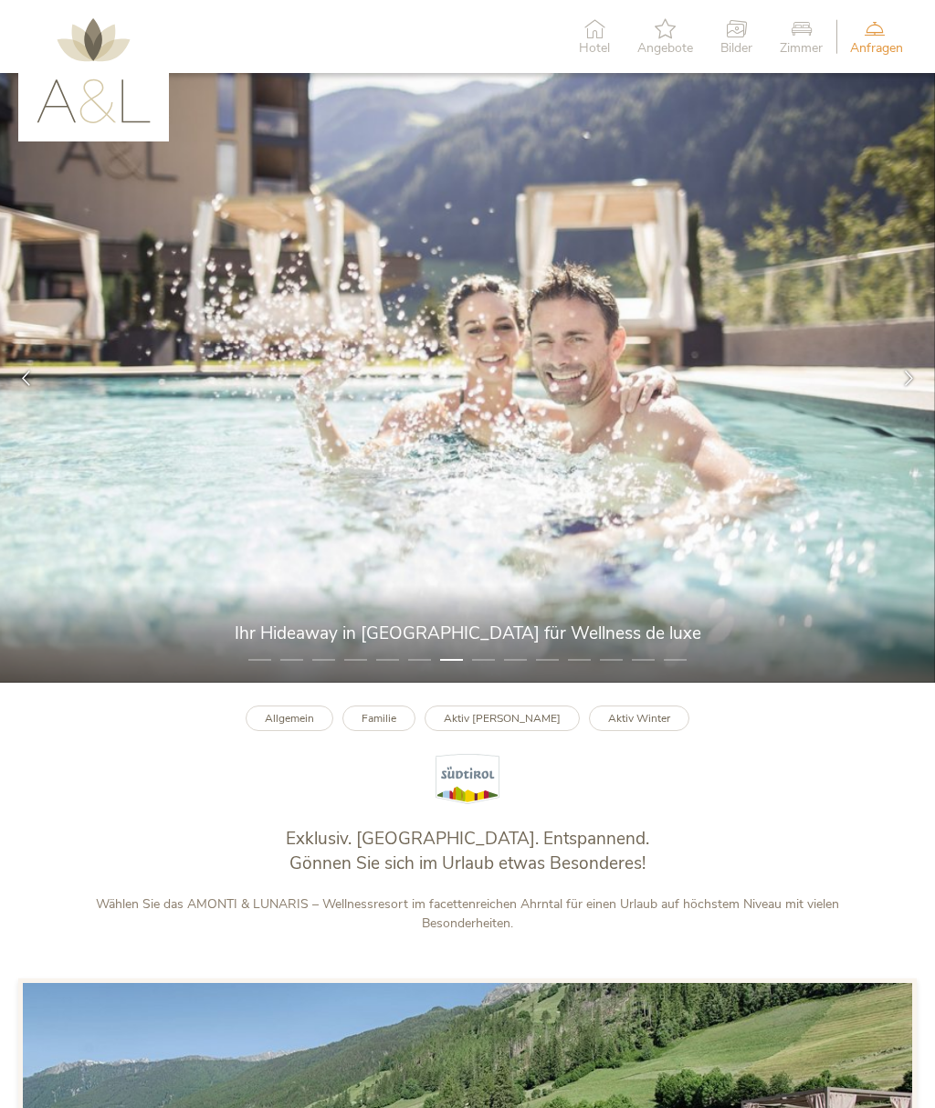
click at [911, 385] on icon at bounding box center [909, 378] width 16 height 16
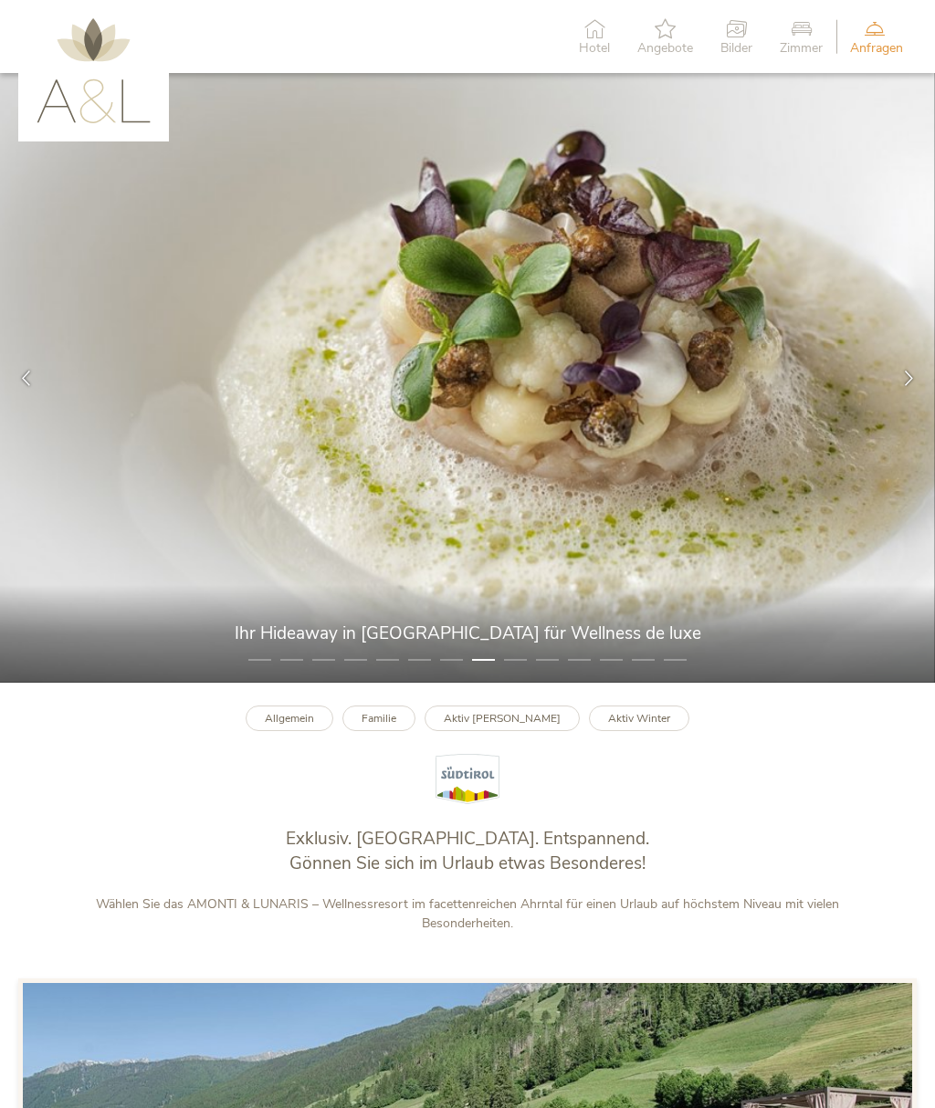
click at [911, 381] on icon at bounding box center [909, 378] width 16 height 16
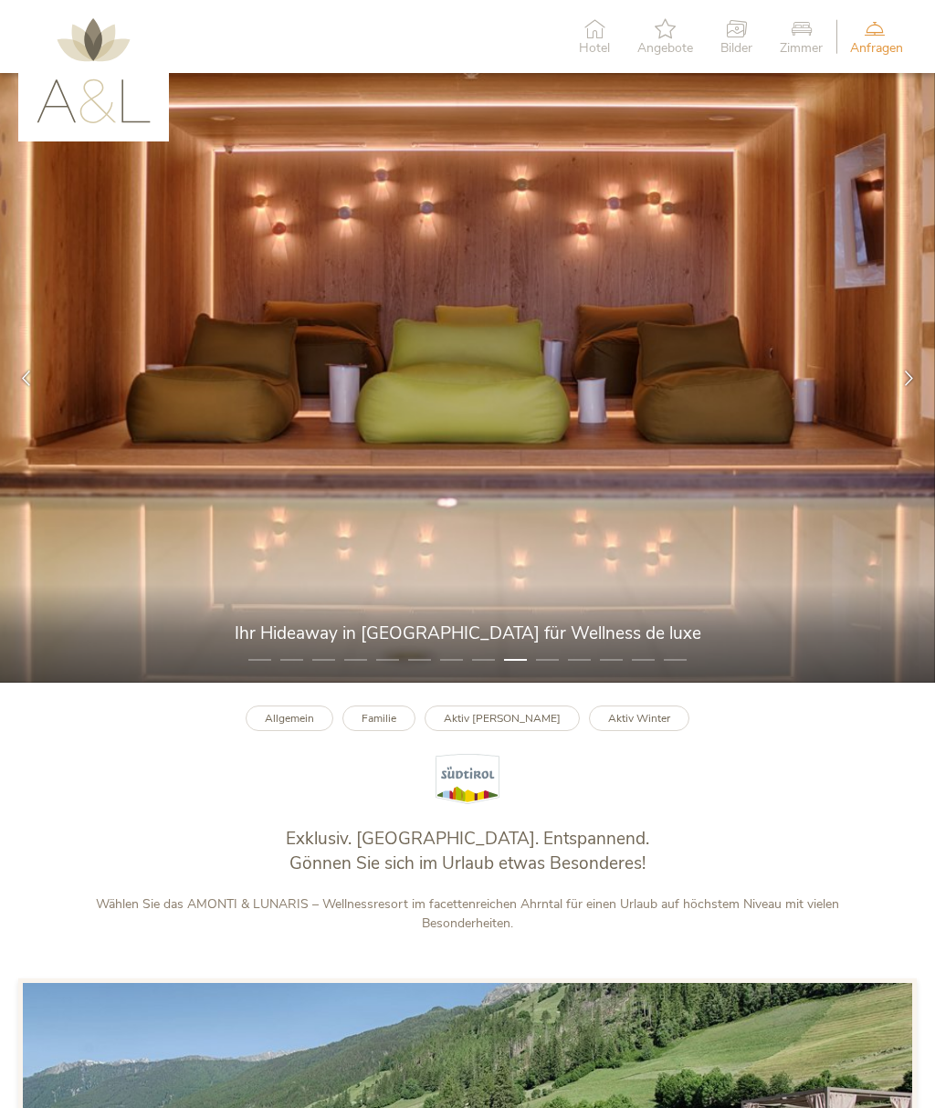
click at [907, 385] on icon at bounding box center [909, 378] width 16 height 16
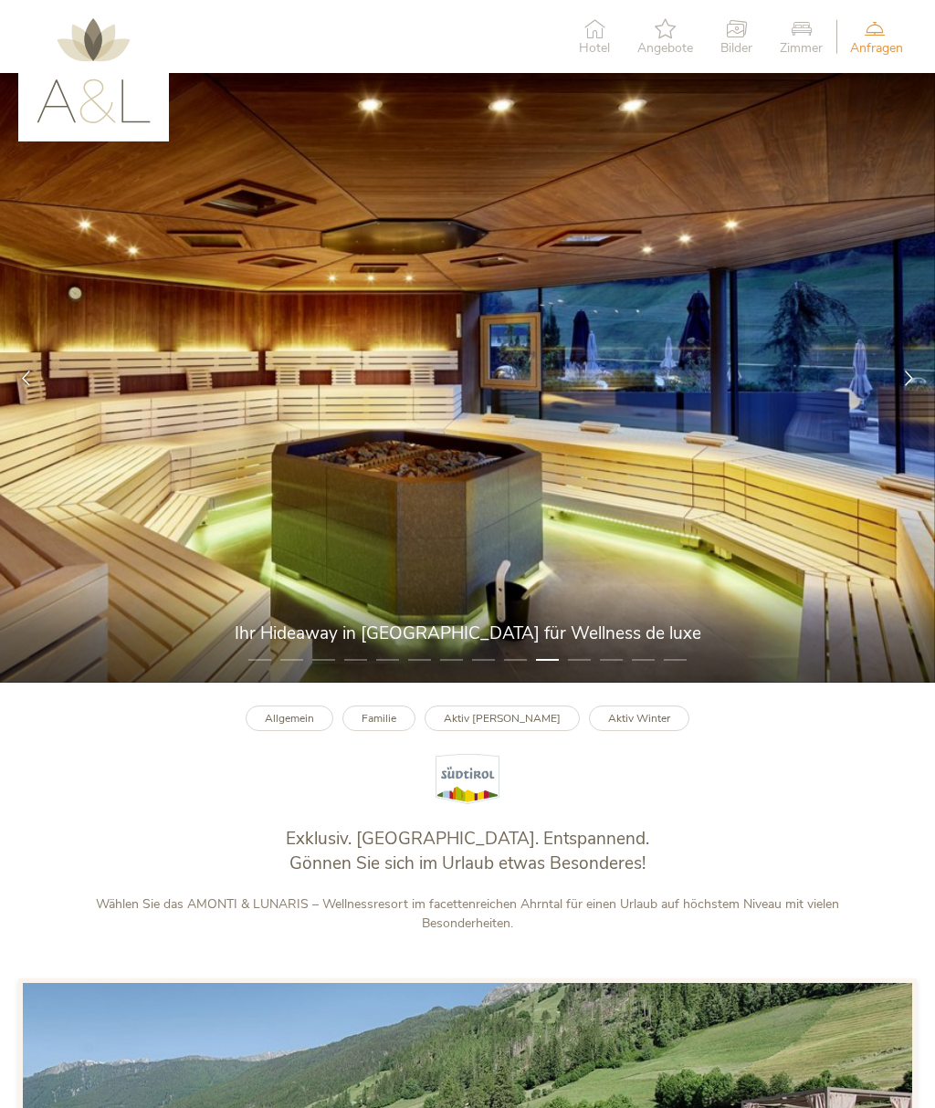
click at [910, 385] on icon at bounding box center [909, 378] width 16 height 16
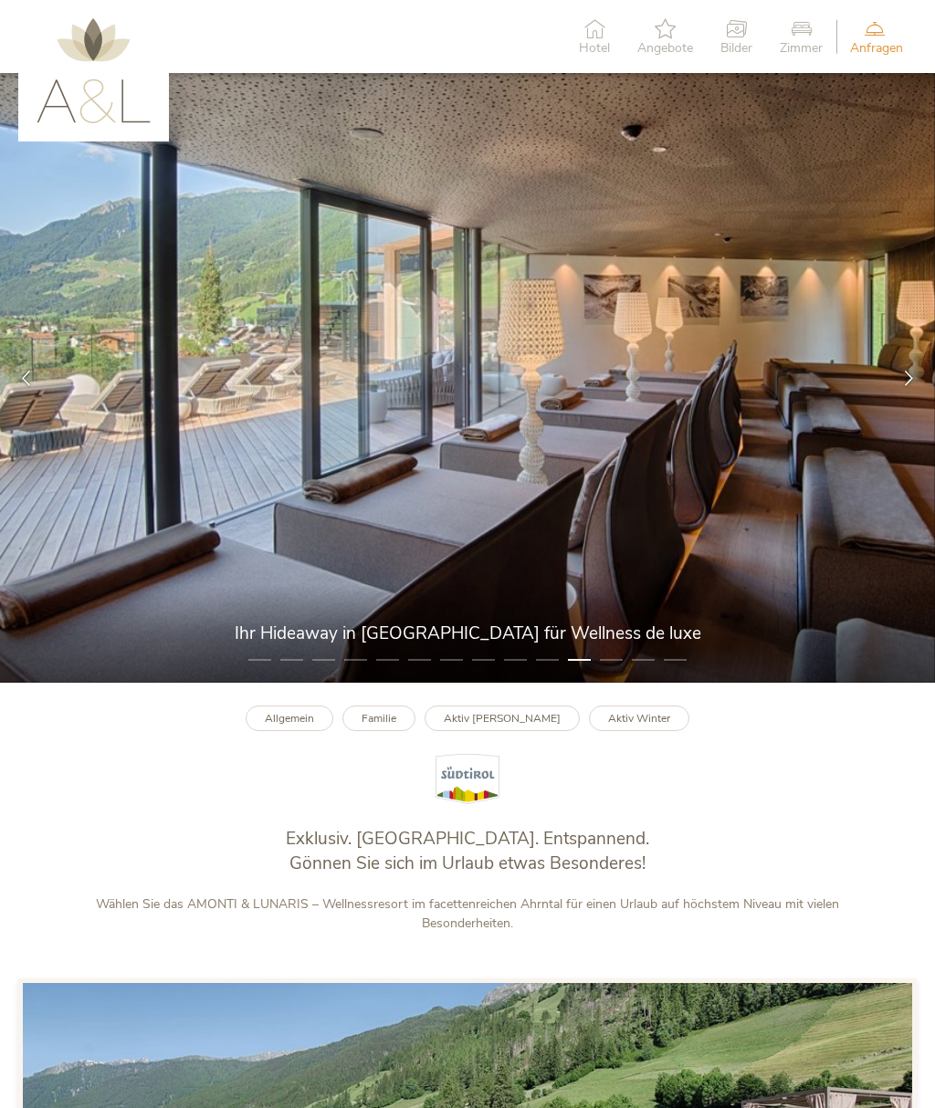
click at [899, 388] on div at bounding box center [909, 377] width 52 height 52
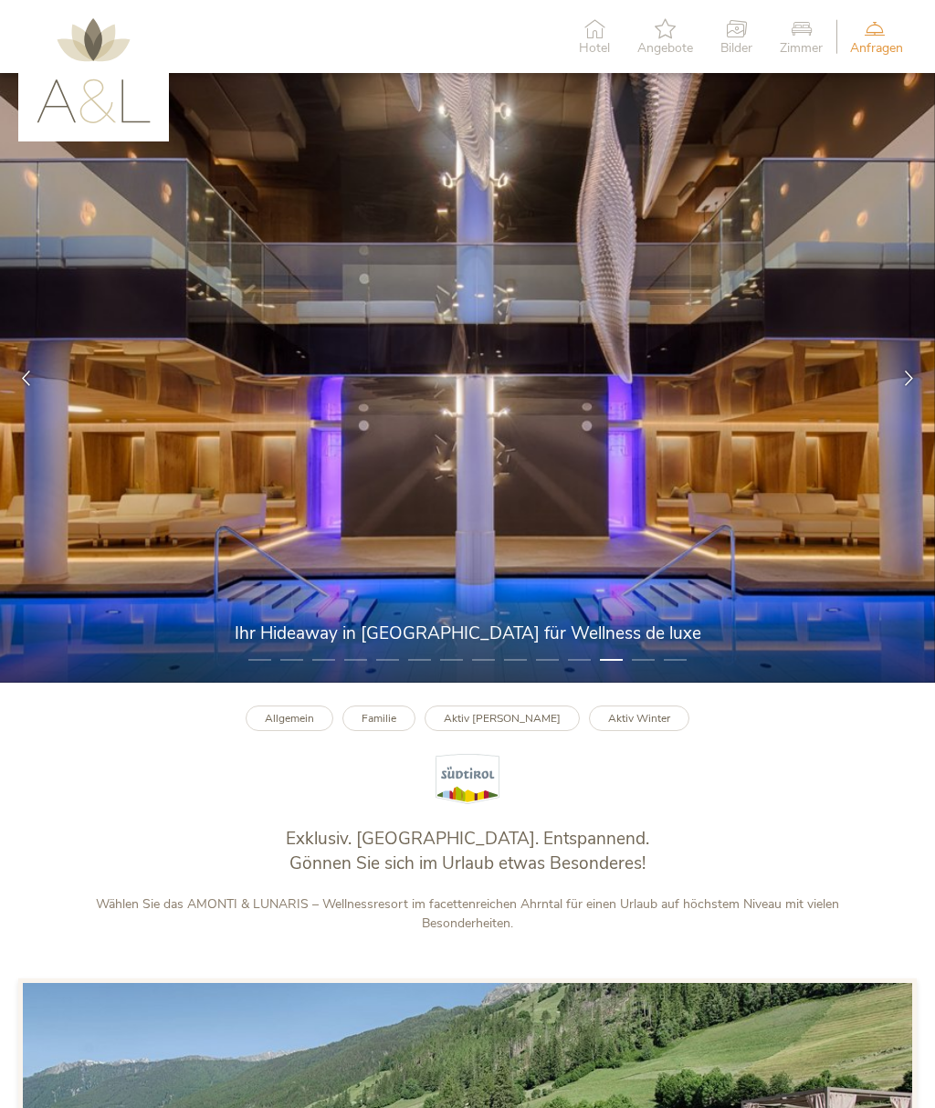
click at [908, 378] on icon at bounding box center [909, 378] width 16 height 16
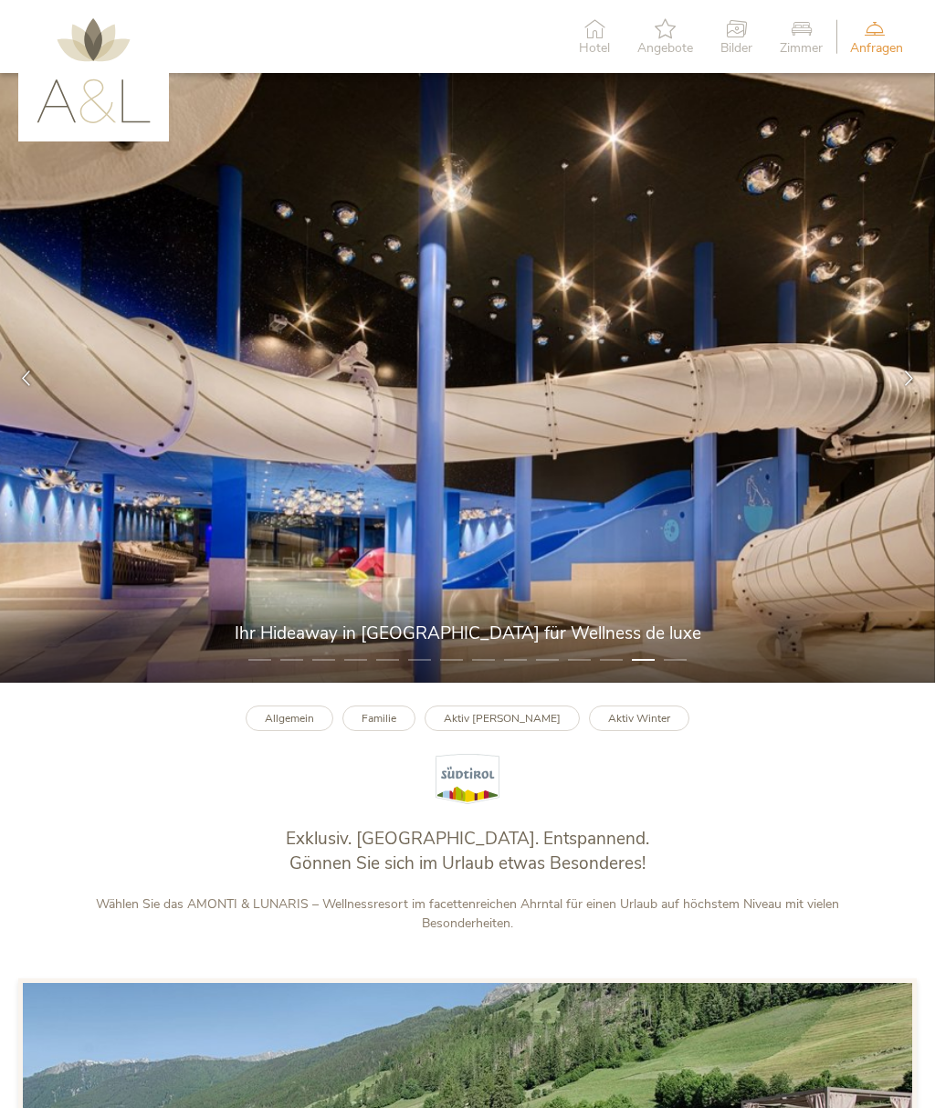
click at [910, 385] on icon at bounding box center [909, 378] width 16 height 16
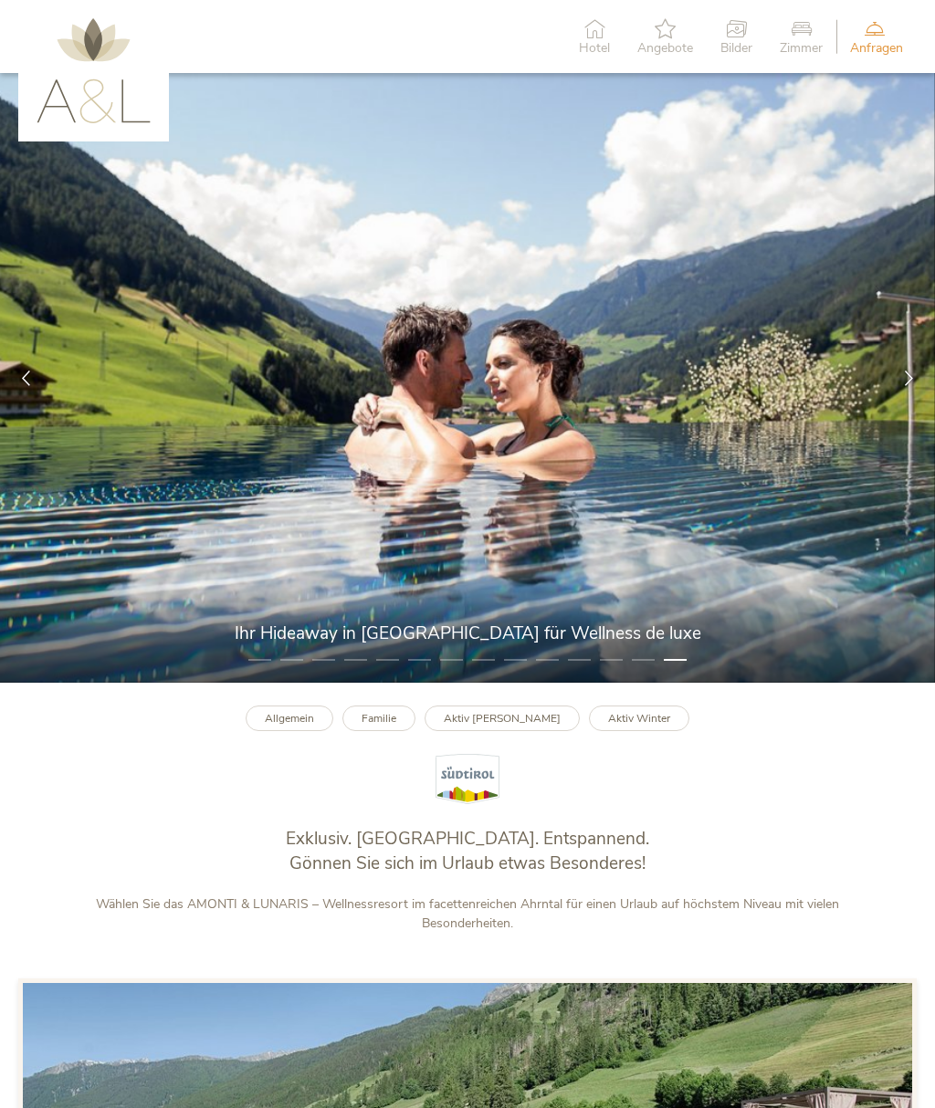
click at [95, 53] on img at bounding box center [94, 70] width 114 height 105
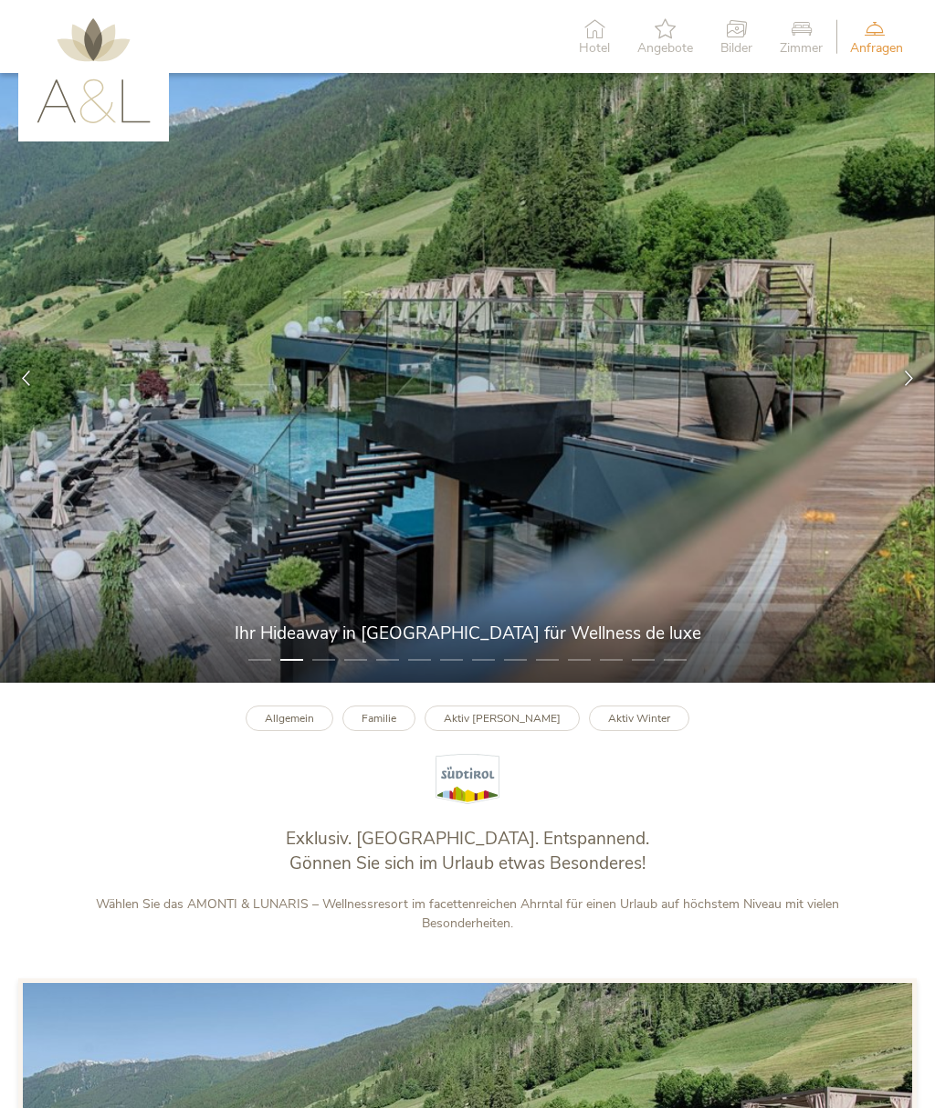
click at [879, 42] on span "Anfragen" at bounding box center [876, 48] width 53 height 13
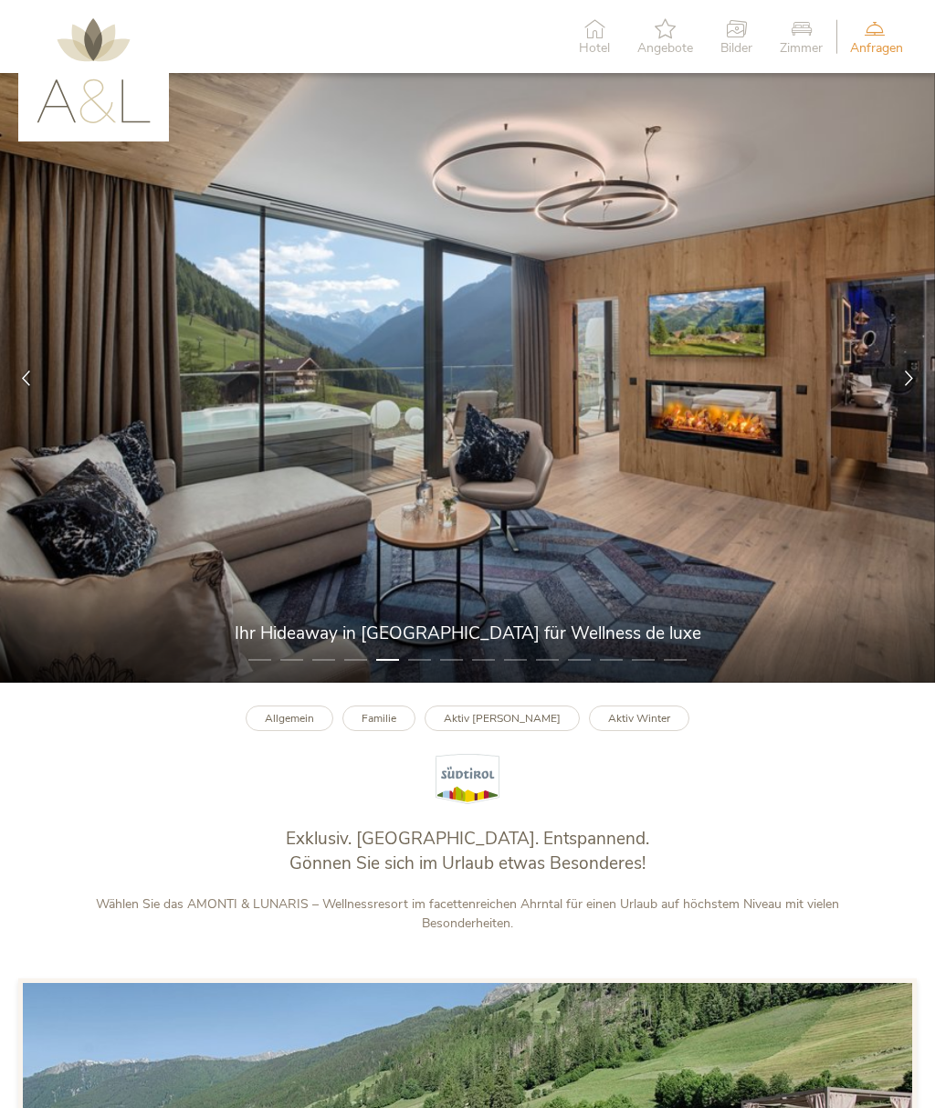
click at [587, 44] on span "Hotel" at bounding box center [594, 48] width 31 height 13
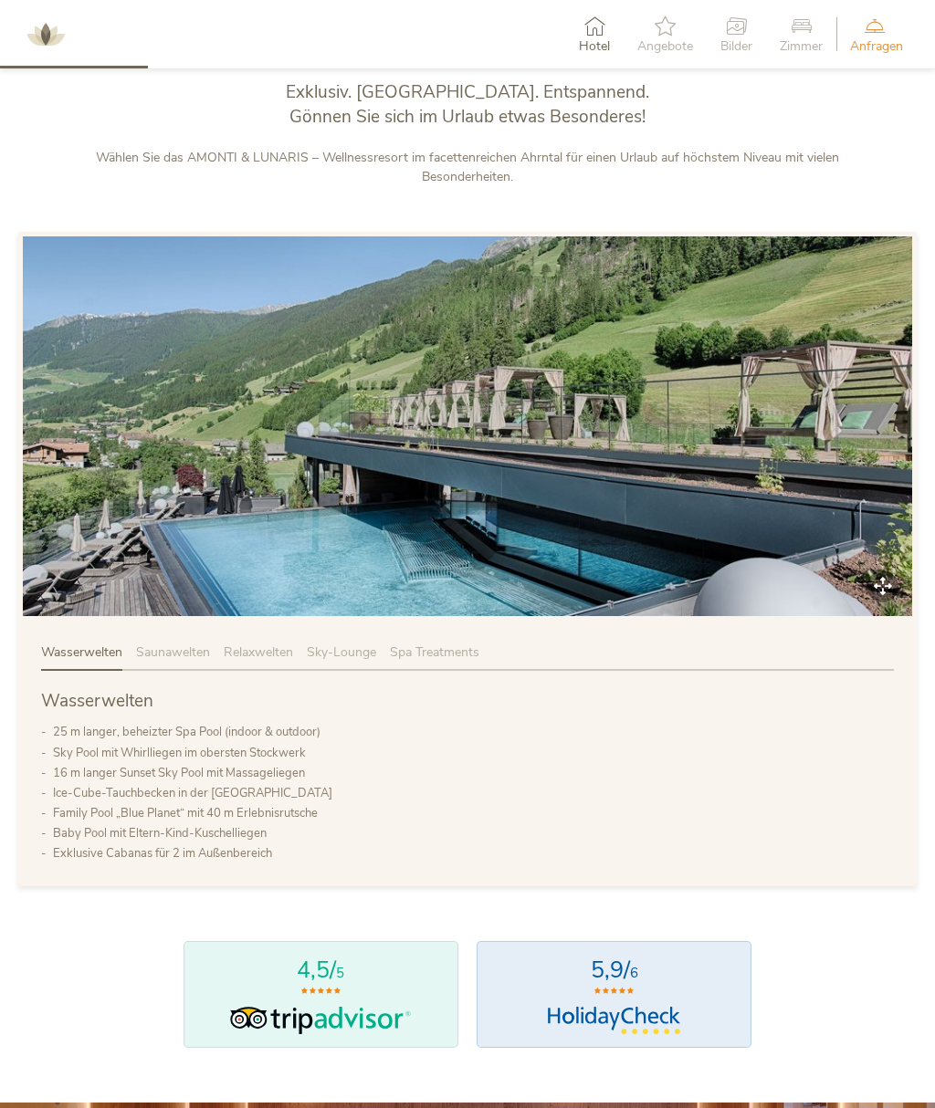
scroll to position [747, 0]
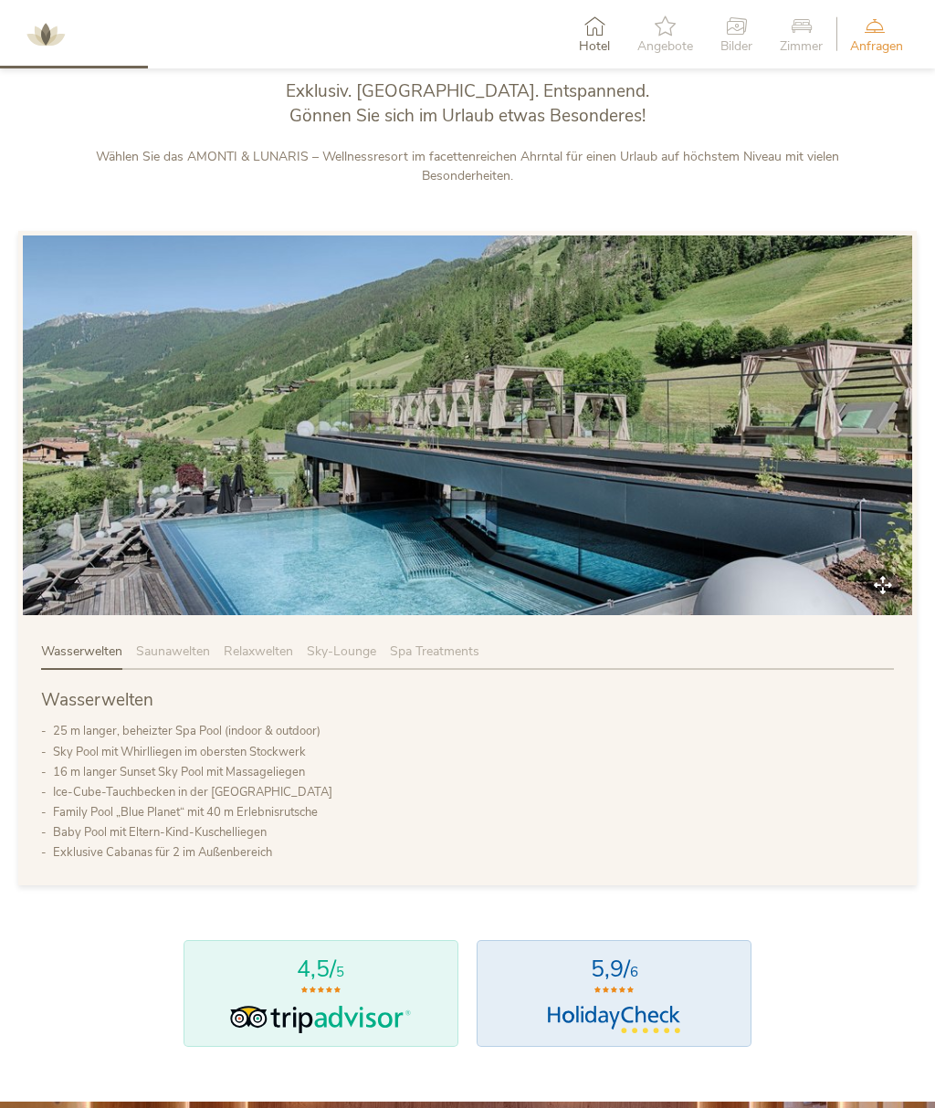
click at [442, 660] on span "Spa Treatments" at bounding box center [434, 651] width 89 height 17
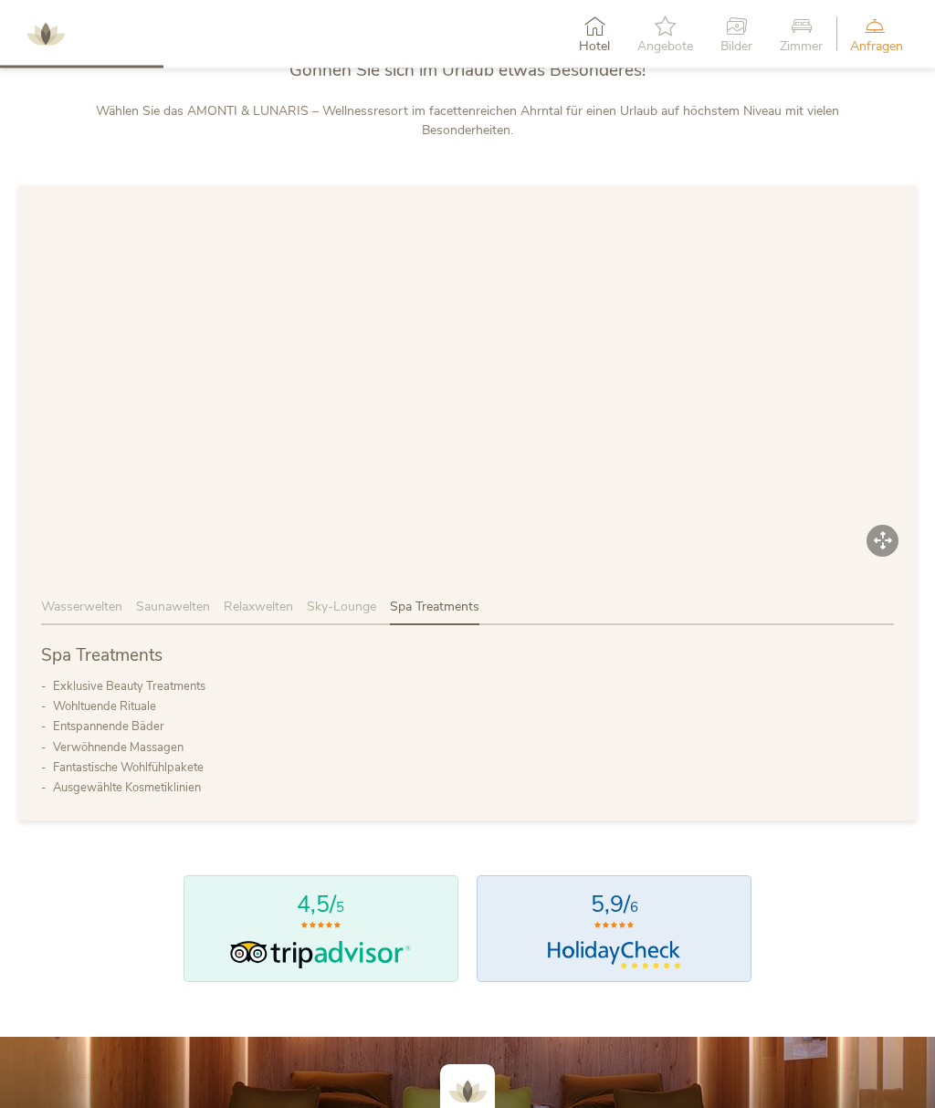
scroll to position [789, 0]
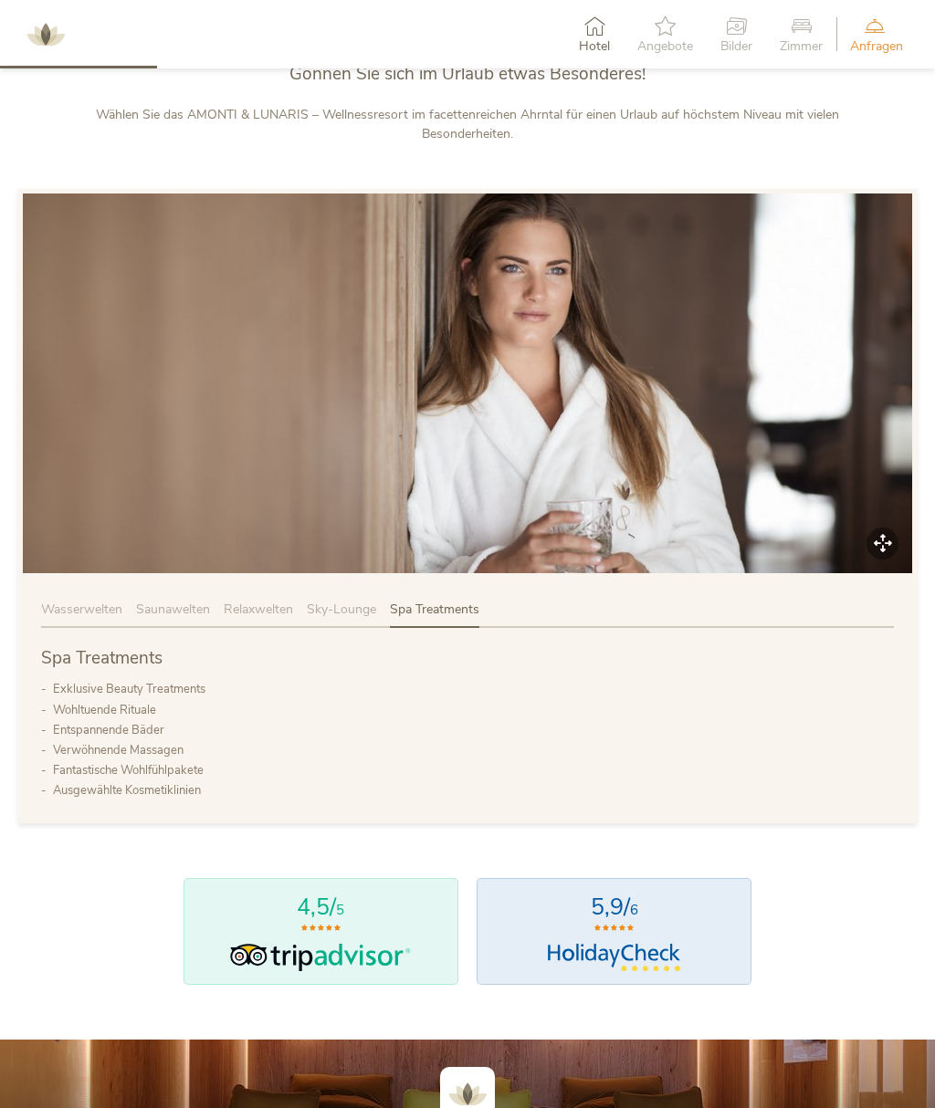
click at [348, 618] on span "Sky-Lounge" at bounding box center [341, 609] width 69 height 17
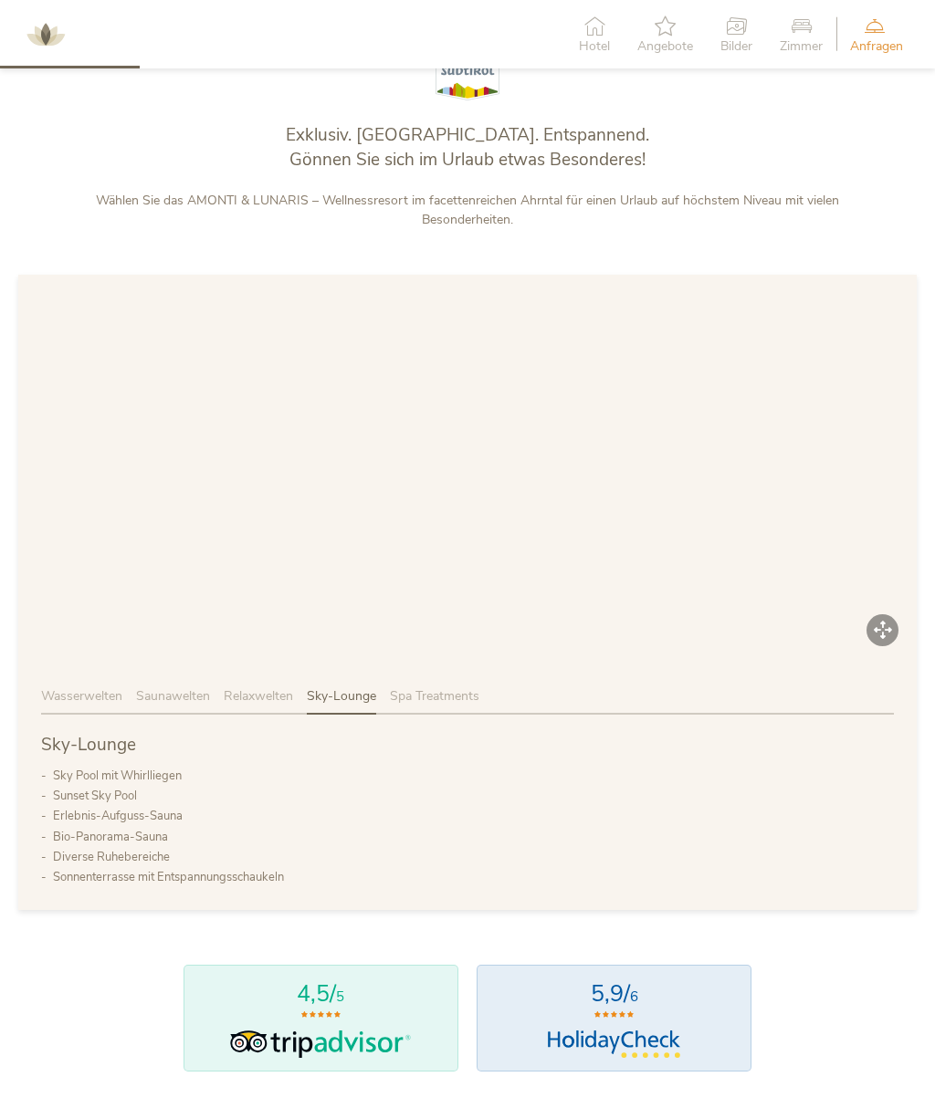
scroll to position [715, 0]
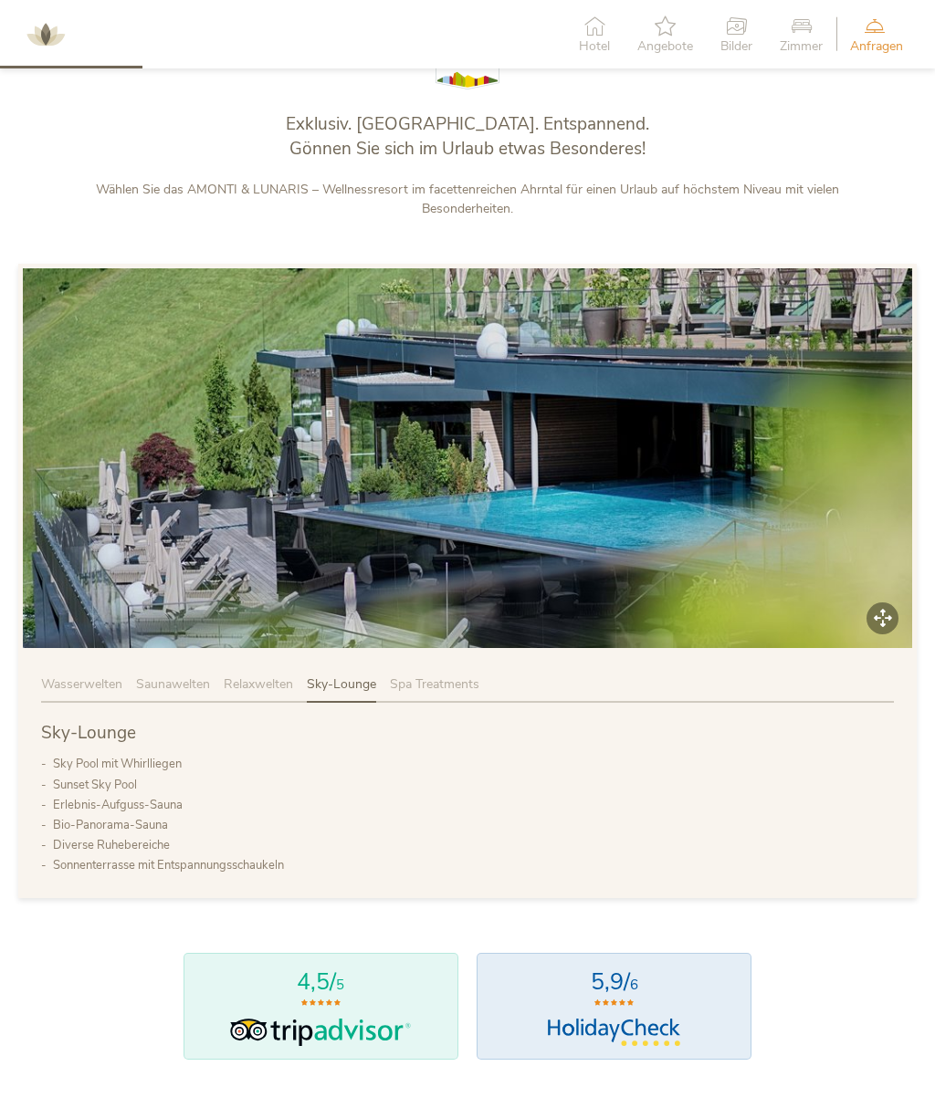
click at [267, 693] on span "Relaxwelten" at bounding box center [258, 683] width 69 height 17
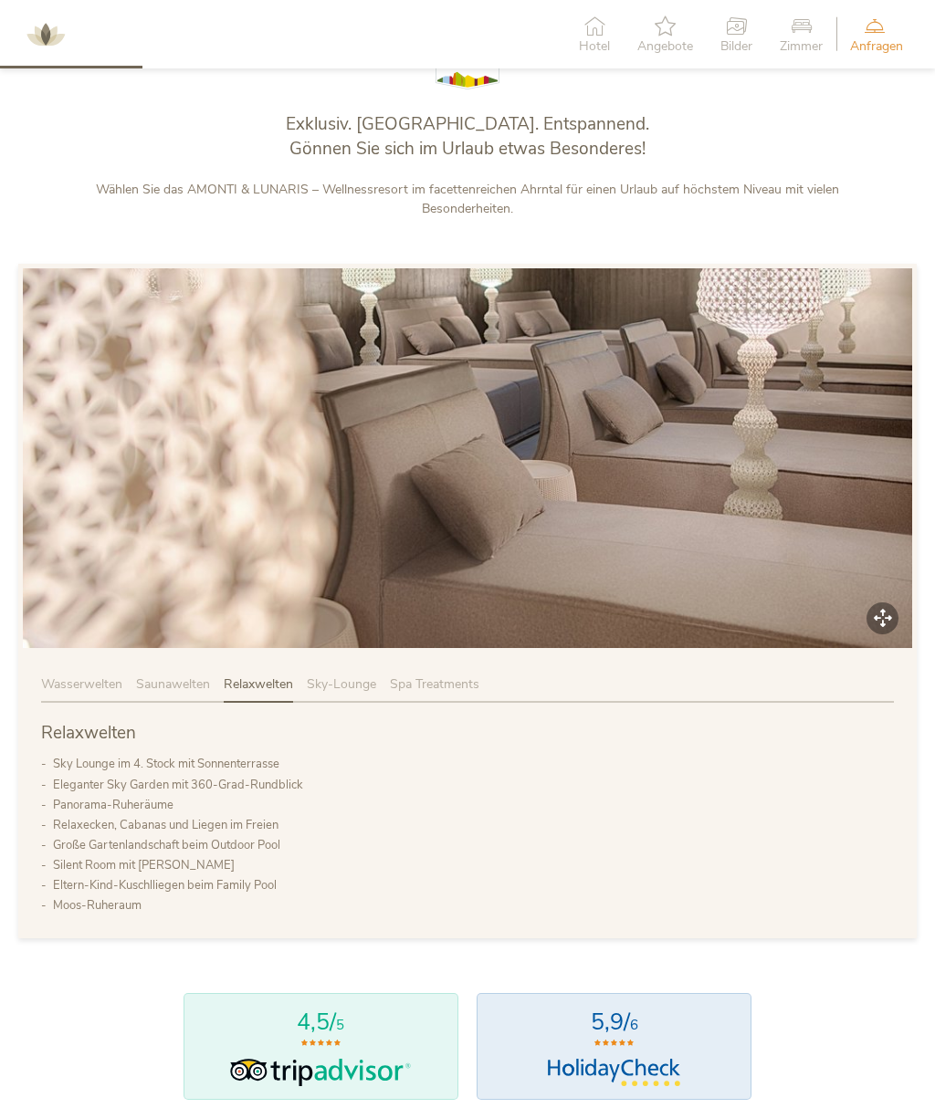
click at [184, 693] on span "Saunawelten" at bounding box center [173, 683] width 74 height 17
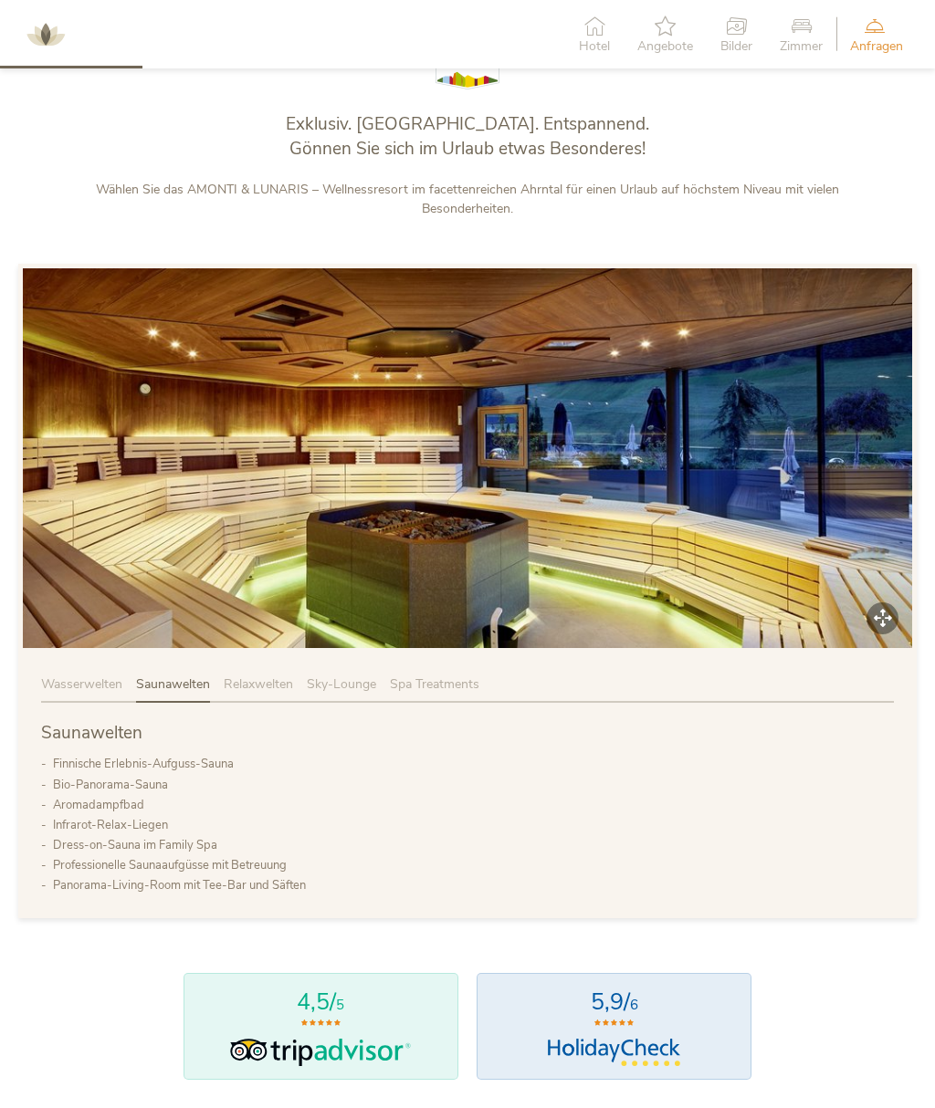
click at [79, 693] on span "Wasserwelten" at bounding box center [81, 683] width 81 height 17
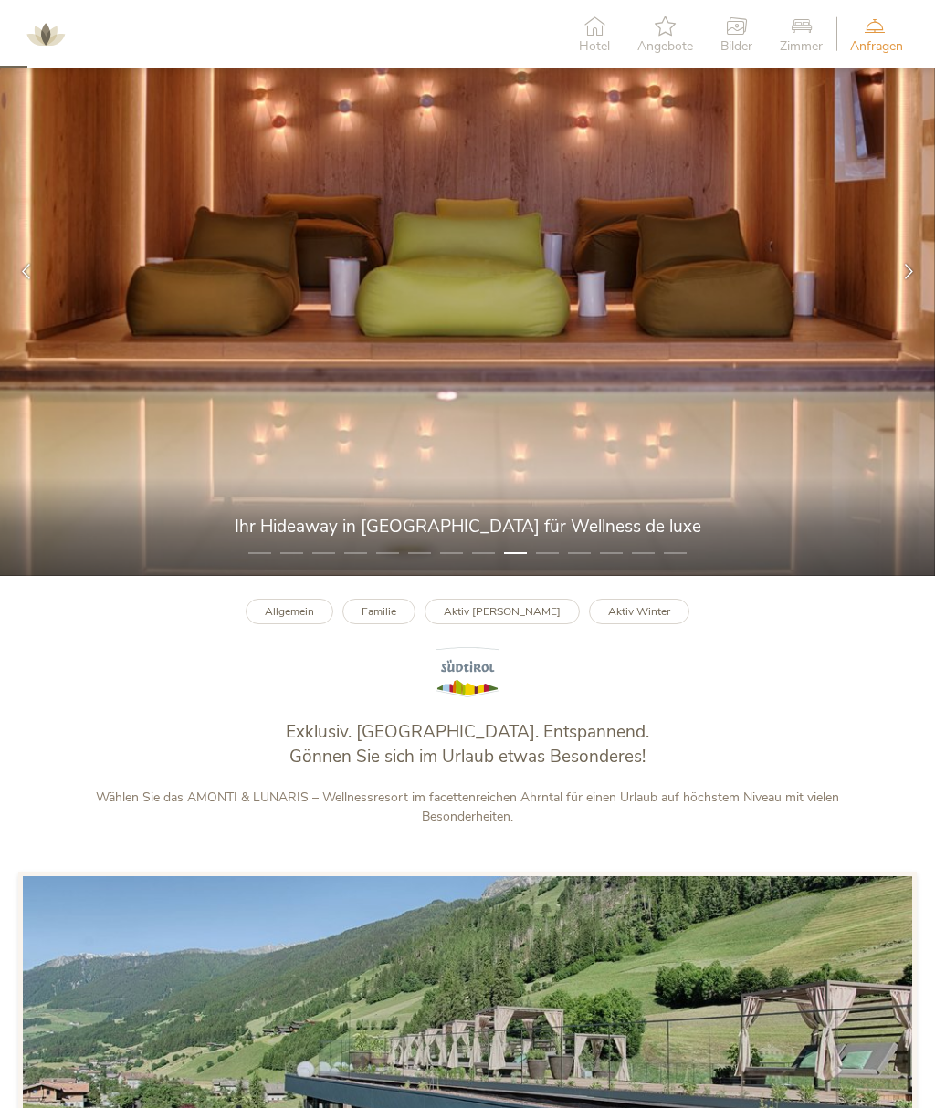
scroll to position [0, 0]
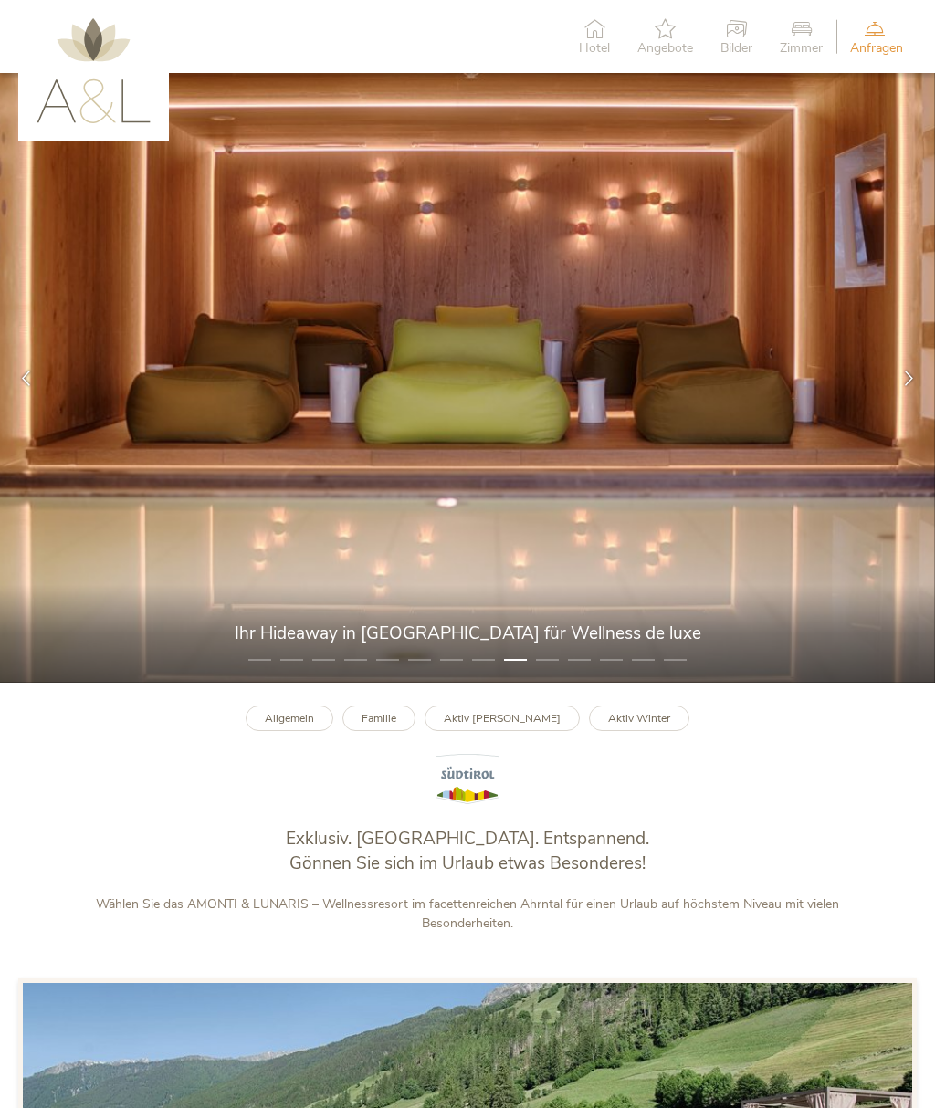
click at [656, 50] on span "Angebote" at bounding box center [665, 48] width 56 height 13
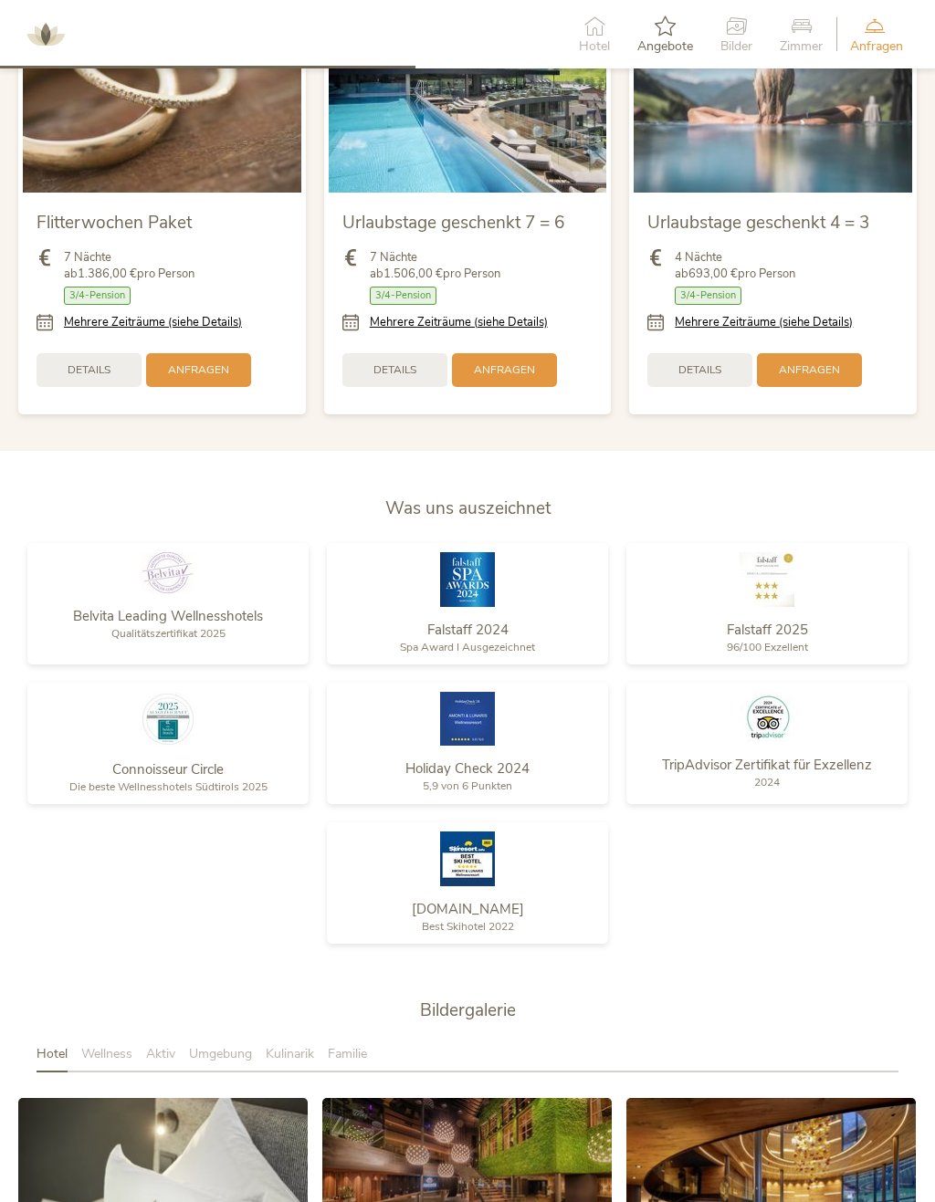
scroll to position [2081, 0]
